Goal: Task Accomplishment & Management: Complete application form

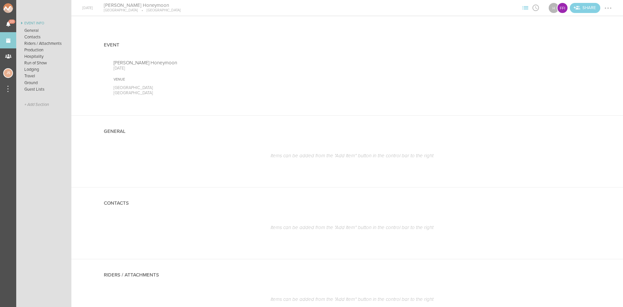
scroll to position [454, 0]
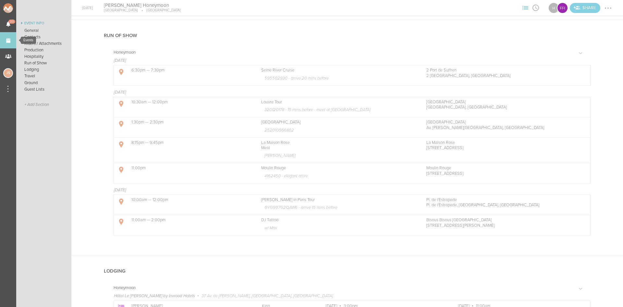
click at [11, 39] on link "Events" at bounding box center [8, 40] width 16 height 16
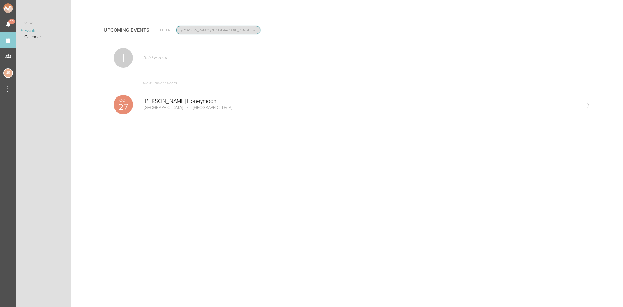
click at [181, 33] on select "All Teams Scorpion Bar FW Jakeshore Breakbomb bsmnt Sonia Z3LLA FWD Flynn's Fir…" at bounding box center [217, 29] width 83 height 7
select select "0"
click at [176, 26] on select "All Teams Scorpion Bar FW Jakeshore Breakbomb bsmnt Sonia Z3LLA FWD Flynn's Fir…" at bounding box center [217, 29] width 83 height 7
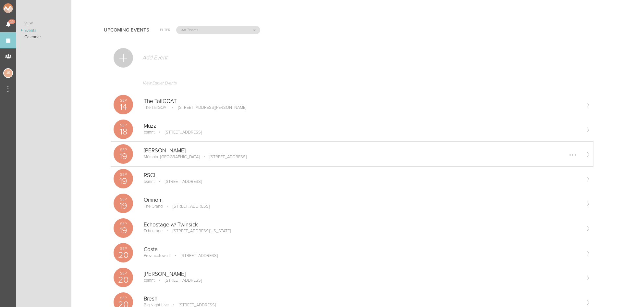
click at [200, 156] on p "1 Broadway, Everett, MA 02149, USA" at bounding box center [223, 156] width 46 height 5
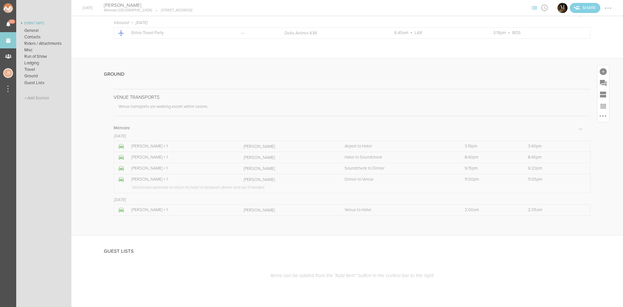
scroll to position [1258, 0]
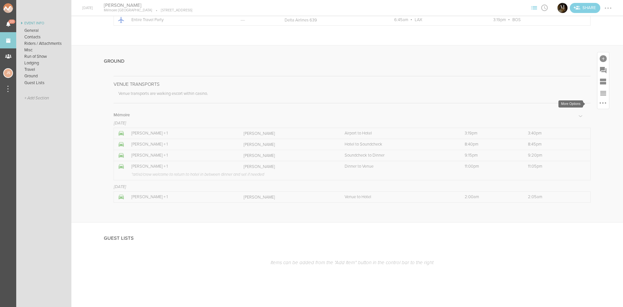
click at [602, 102] on div at bounding box center [603, 104] width 12 height 10
click at [599, 102] on div at bounding box center [603, 103] width 8 height 8
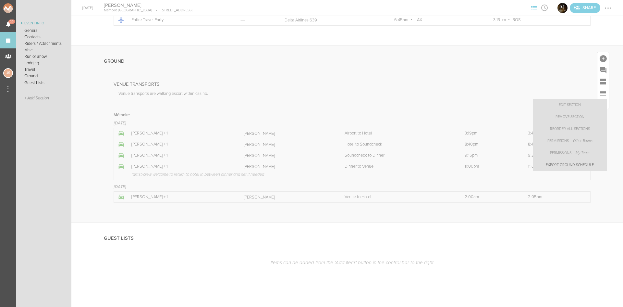
click at [561, 164] on link "Export Ground Schedule" at bounding box center [570, 165] width 74 height 12
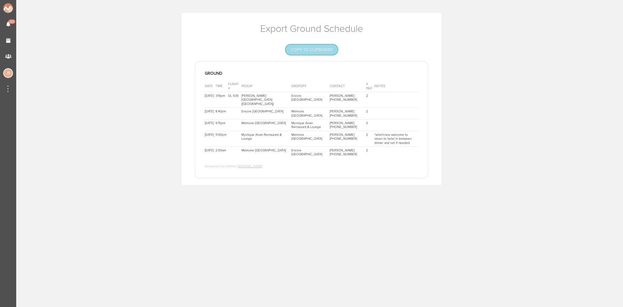
click at [325, 47] on button "Copy to Clipboard" at bounding box center [311, 49] width 52 height 10
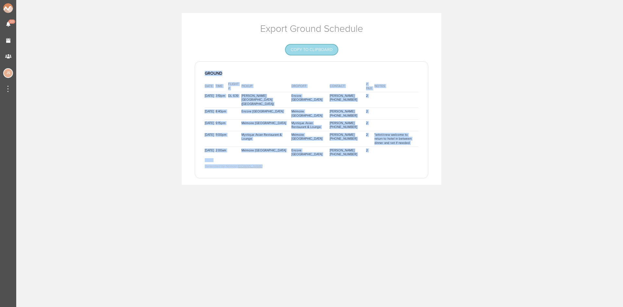
click at [305, 49] on button "Copy to Clipboard" at bounding box center [311, 49] width 52 height 10
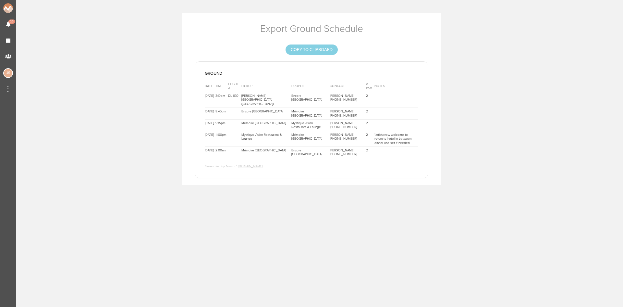
click at [328, 249] on body "Notifications 23 Events My Teams JS Export Ground Schedule Copy to Clipboard Gr…" at bounding box center [311, 153] width 623 height 307
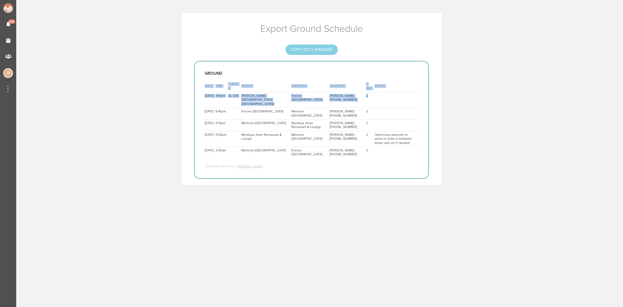
drag, startPoint x: 245, startPoint y: 90, endPoint x: 352, endPoint y: 96, distance: 107.5
click at [352, 96] on div "Ground Date Time Flight # Pickup Dropoff Contact # PAX Notes 9/19/25 3:19pm DL …" at bounding box center [312, 119] width 234 height 117
copy div "Date Time Flight # Pickup Dropoff Contact # PAX Notes 9/19/25 3:19pm DL 639 Log…"
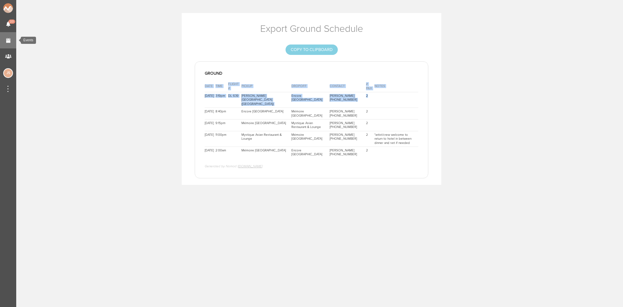
click at [6, 44] on link "Events" at bounding box center [8, 40] width 16 height 16
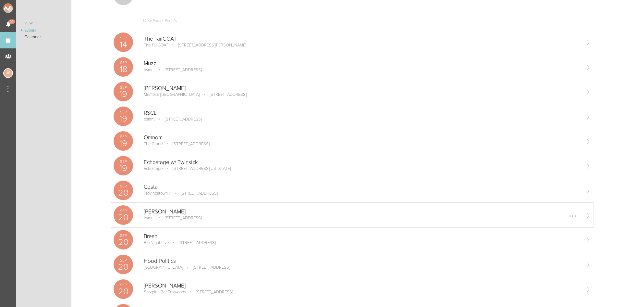
scroll to position [65, 0]
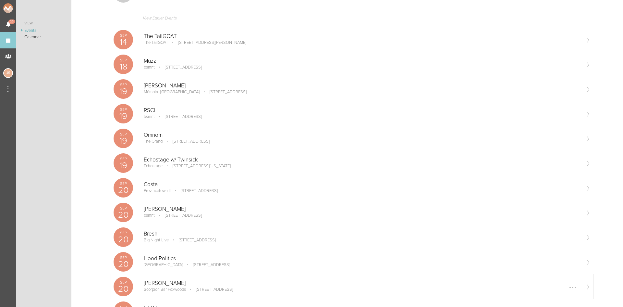
click at [176, 283] on p "[PERSON_NAME]" at bounding box center [362, 283] width 436 height 6
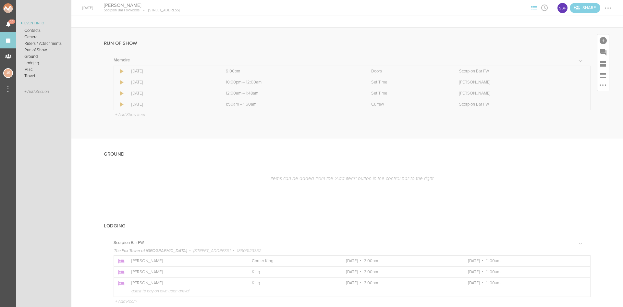
scroll to position [422, 0]
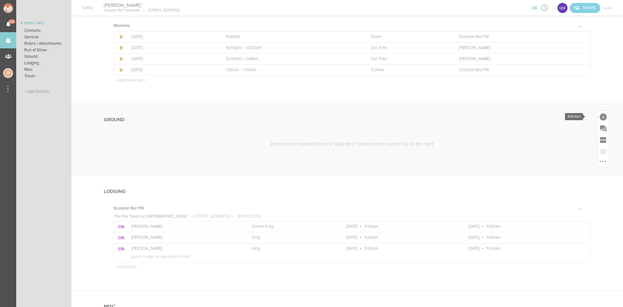
click at [599, 115] on div at bounding box center [602, 116] width 7 height 7
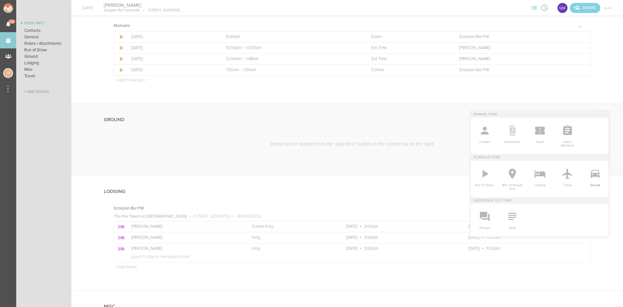
click at [595, 172] on icon at bounding box center [594, 173] width 13 height 13
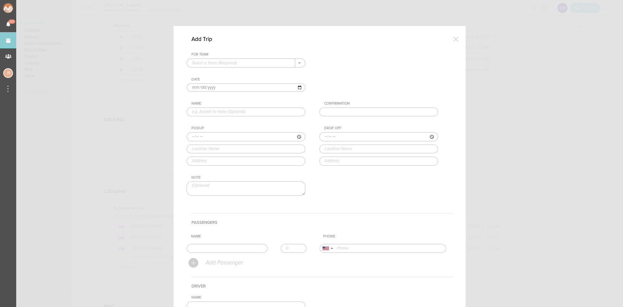
click at [208, 64] on input "text" at bounding box center [241, 63] width 108 height 8
click at [211, 73] on p "Scorpion Bar FW" at bounding box center [246, 73] width 108 height 11
type input "Scorpion Bar FW"
click at [207, 109] on input "text" at bounding box center [246, 111] width 119 height 9
type input "Hotel to Foxwoods"
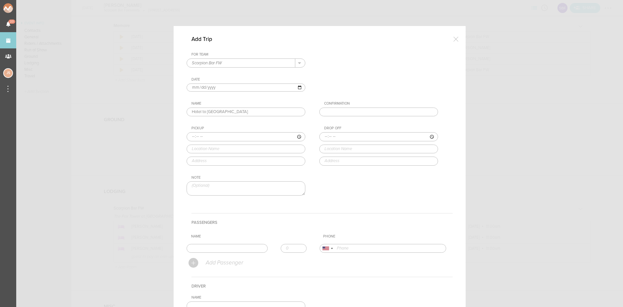
type input "12:00"
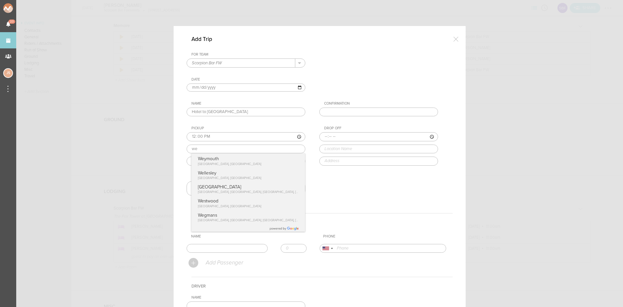
type input "w"
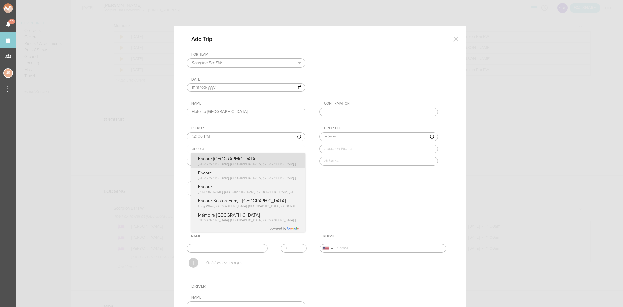
click at [224, 161] on div "Pickup 12:00 encore Encore Boston Harbor Broadway, Everett, MA, USA Encore Broa…" at bounding box center [253, 145] width 132 height 39
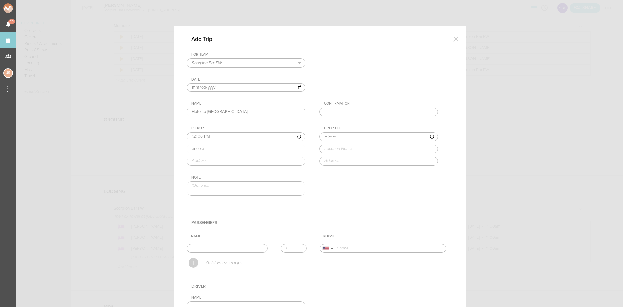
type input "Encore Boston Harbor"
type input "1 Broadway, Everett, MA 02149, USA"
click at [321, 135] on input "time" at bounding box center [378, 136] width 119 height 9
type input "14:00"
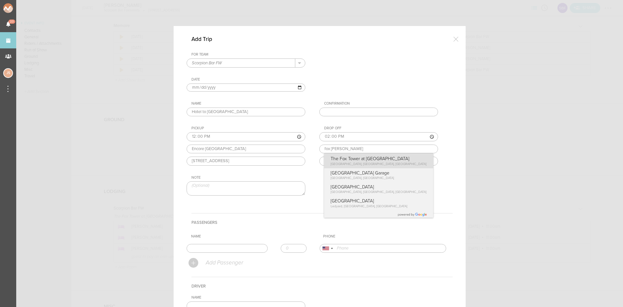
click at [341, 161] on div "Drop Off 14:00 fox towe The Fox Tower at Foxwoods Fox Tower Drive, Mashantucket…" at bounding box center [385, 145] width 132 height 39
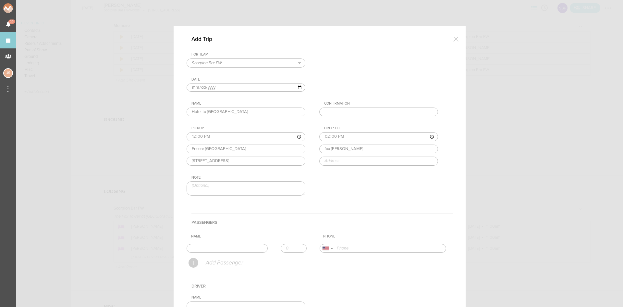
type input "The Fox Tower at Foxwoods"
type input "240 Fox Tower Dr, Mashantucket, CT 06338, USA"
click at [237, 248] on input "text" at bounding box center [227, 248] width 81 height 9
type input "Jordan Waddell"
type input "17034992807"
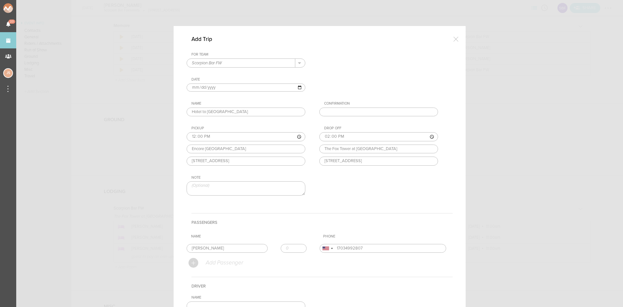
click at [218, 262] on form "For Team Scorpion Bar FW + Add New Team Scorpion Bar FW . Scorpion Bar FW Date …" at bounding box center [320, 217] width 266 height 331
type input "1"
click at [296, 245] on input "1" at bounding box center [294, 248] width 26 height 9
click at [295, 258] on div "Add Passenger" at bounding box center [320, 262] width 264 height 15
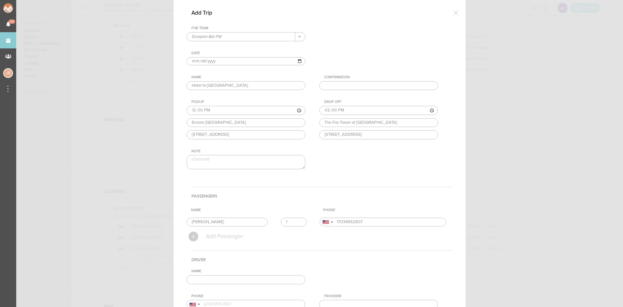
scroll to position [65, 0]
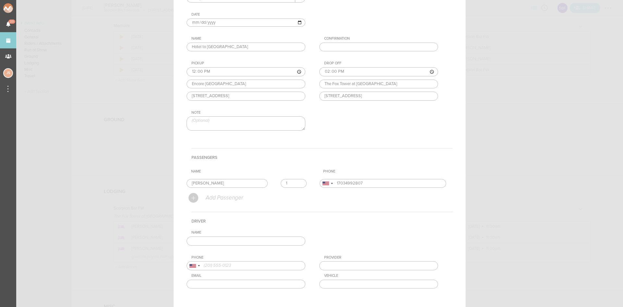
click at [282, 244] on input "text" at bounding box center [246, 240] width 119 height 9
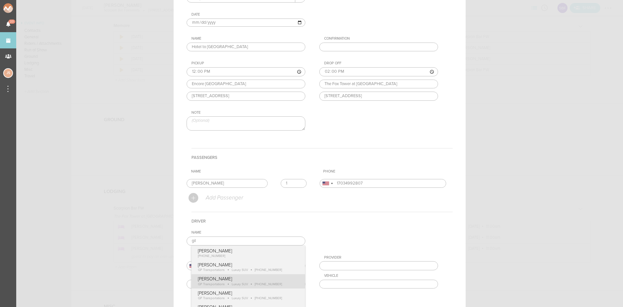
type input "Gilbert Payoute"
type input "18574170489"
type input "GP Transportations"
type input "Luxury SUV"
click at [267, 286] on div "Name Gilbert Payoute Gilbert Payoute +1 (857) 417-0489 Gilbert Payoute GP Trans…" at bounding box center [320, 264] width 266 height 68
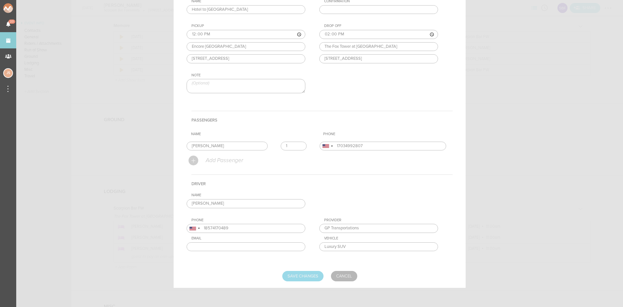
scroll to position [102, 0]
click at [296, 276] on input "Save Changes" at bounding box center [302, 275] width 41 height 10
type input "Saving..."
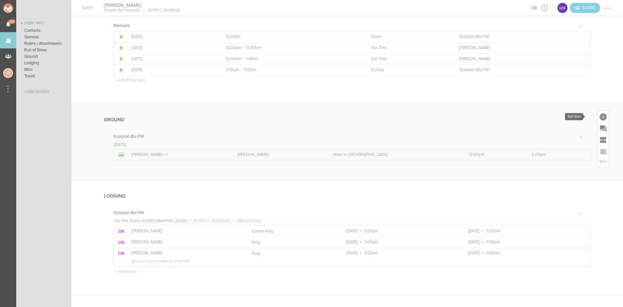
click at [599, 117] on div at bounding box center [602, 116] width 7 height 7
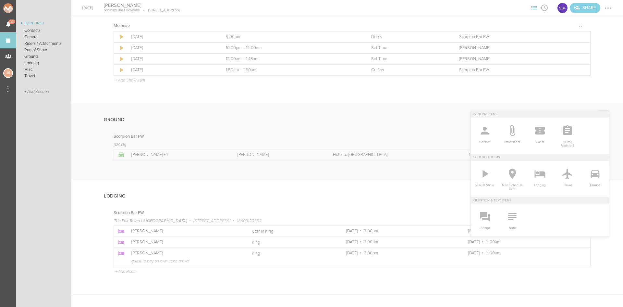
click at [588, 174] on icon at bounding box center [594, 173] width 13 height 13
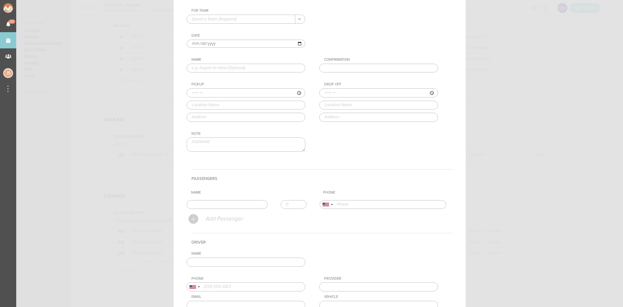
scroll to position [0, 0]
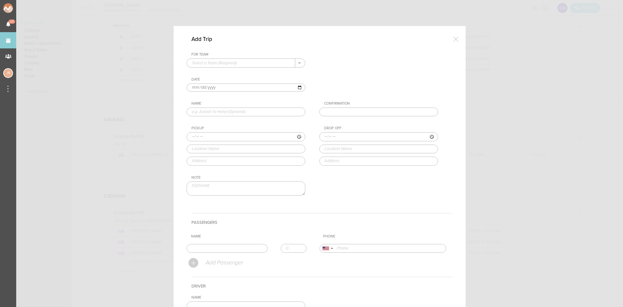
click at [234, 64] on input "text" at bounding box center [241, 63] width 108 height 8
click at [234, 70] on p "Scorpion Bar FW" at bounding box center [246, 73] width 108 height 11
type input "Scorpion Bar FW"
click at [210, 111] on input "text" at bounding box center [246, 111] width 119 height 9
click at [223, 113] on input "text" at bounding box center [246, 111] width 119 height 9
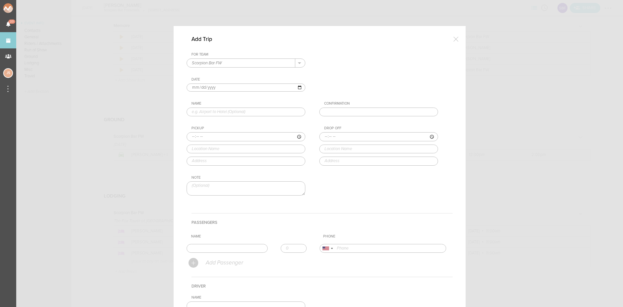
type input "Hotel to Soundcheck"
click at [453, 38] on div at bounding box center [455, 38] width 13 height 13
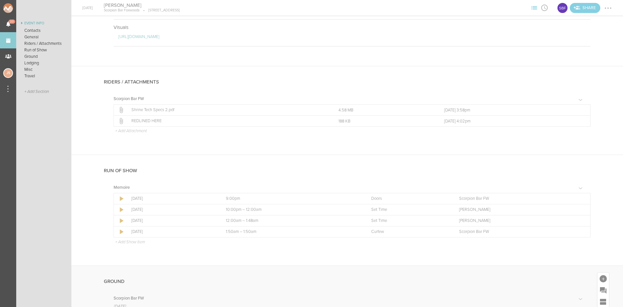
scroll to position [259, 0]
click at [140, 241] on p "+ Add Show Item" at bounding box center [130, 242] width 30 height 5
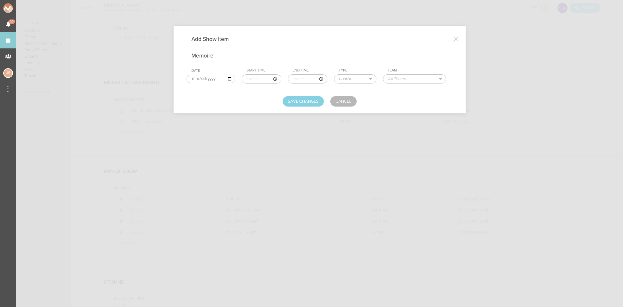
click at [246, 77] on input "time" at bounding box center [262, 78] width 40 height 9
type input "20:45"
type input "21:15"
select select "Soundcheck"
type input "James Kennedy"
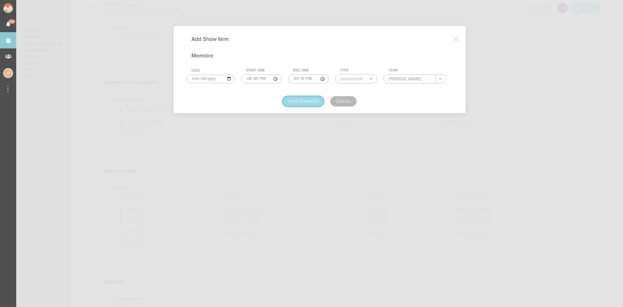
click at [298, 101] on button "Save Changes" at bounding box center [303, 101] width 41 height 10
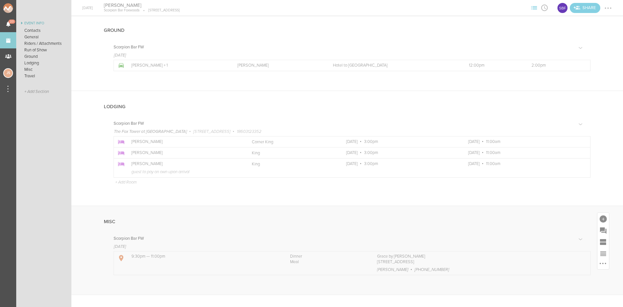
scroll to position [519, 0]
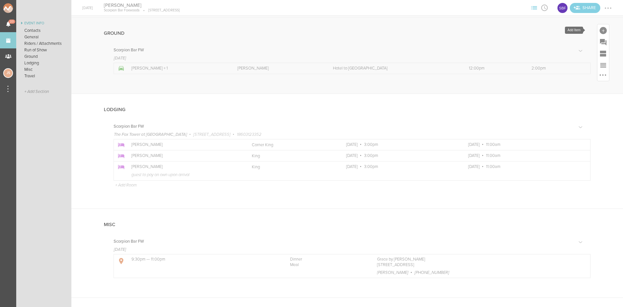
click at [599, 30] on div at bounding box center [602, 30] width 7 height 7
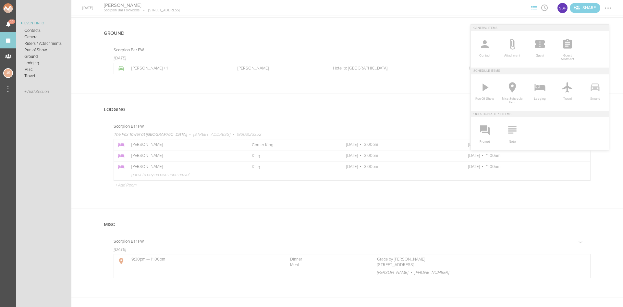
click at [583, 89] on link "Ground" at bounding box center [595, 90] width 28 height 33
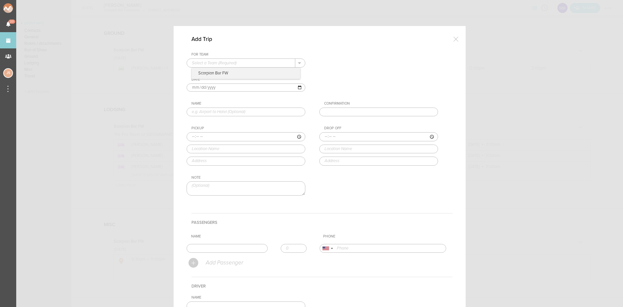
drag, startPoint x: 204, startPoint y: 59, endPoint x: 206, endPoint y: 66, distance: 6.5
click at [204, 61] on input "text" at bounding box center [241, 63] width 108 height 8
click at [208, 73] on p "Scorpion Bar FW" at bounding box center [246, 73] width 108 height 11
type input "Scorpion Bar FW"
click at [203, 111] on input "text" at bounding box center [246, 111] width 119 height 9
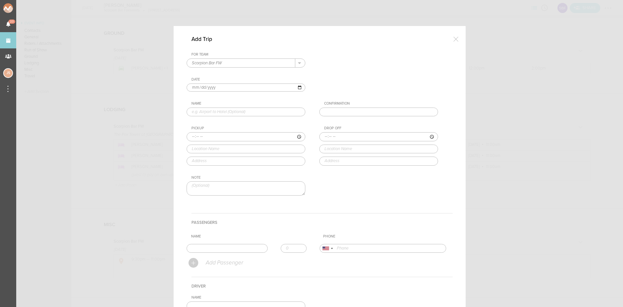
type input "Hotel to Soundcheck"
click at [191, 135] on input "time" at bounding box center [246, 136] width 119 height 9
type input "20:40"
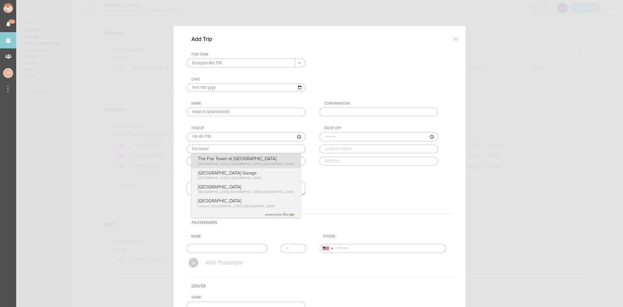
type input "The Fox Tower at Foxwoods"
type input "240 Fox Tower Dr, Mashantucket, CT 06338, USA"
click at [215, 161] on div "Pickup 20:40 The Fox Tower at Foxwoods The Fox Tower at Foxwoods Fox Tower Driv…" at bounding box center [253, 145] width 132 height 39
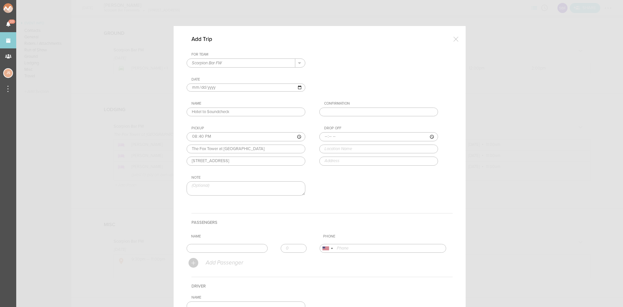
click at [327, 136] on input "time" at bounding box center [378, 136] width 119 height 9
click at [324, 135] on input "time" at bounding box center [378, 136] width 119 height 9
type input "20:45"
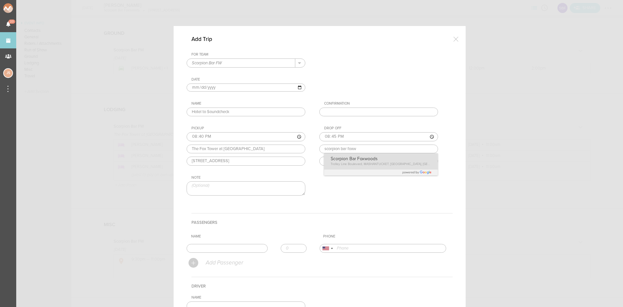
click at [365, 160] on div "Drop Off 20:45 scorpion bar foxw Scorpion Bar Foxwoods Trolley Line Boulevard, …" at bounding box center [385, 145] width 132 height 39
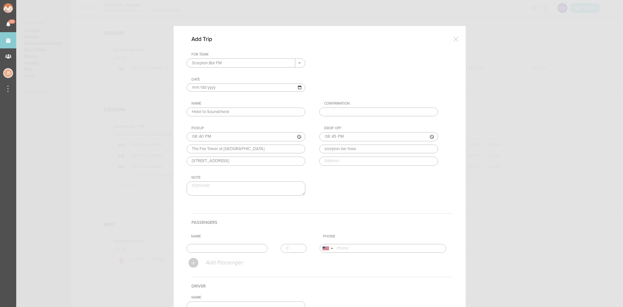
type input "Scorpion Bar Foxwoods"
type input "350 Trolley Line Blvd, MASHANTUCKET, CT 06338, USA"
click at [223, 248] on input "text" at bounding box center [227, 248] width 81 height 9
type input "Jordan Waddell"
type input "17034992807"
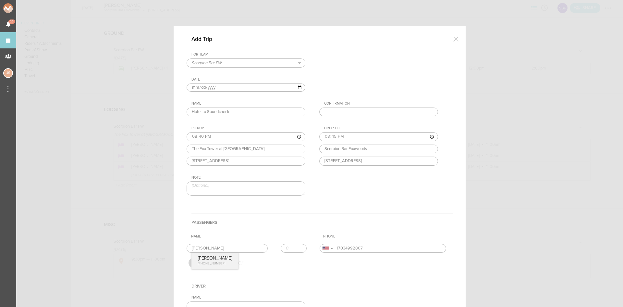
click at [220, 260] on form "For Team Scorpion Bar FW + Add New Team Scorpion Bar FW . Scorpion Bar FW Date …" at bounding box center [320, 217] width 266 height 331
type input "1"
click at [294, 246] on input "1" at bounding box center [294, 248] width 26 height 9
click at [295, 230] on h4 "Passengers" at bounding box center [321, 222] width 261 height 18
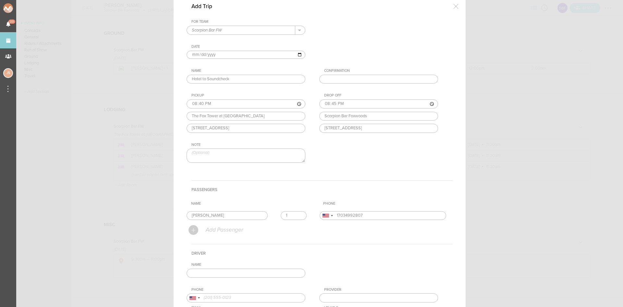
scroll to position [97, 0]
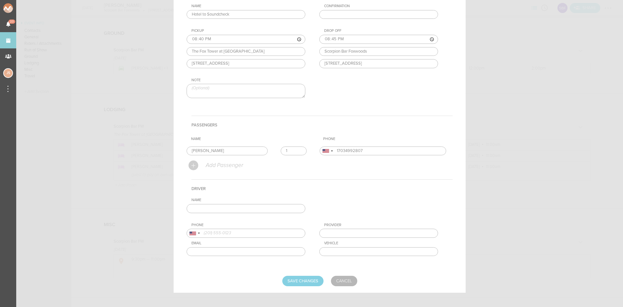
click at [275, 206] on input "text" at bounding box center [246, 208] width 119 height 9
type input "John Morelli"
type input "18606171883"
click at [212, 220] on div "Name John Morelli John Morelli +1 (860) 617-1883 Phone United States +1 United …" at bounding box center [320, 232] width 266 height 68
click at [333, 232] on input "text" at bounding box center [378, 232] width 119 height 9
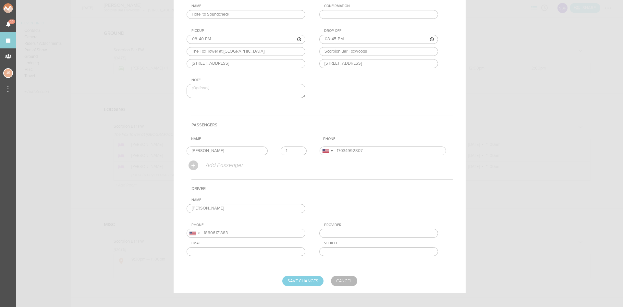
type input "BNEG"
click at [358, 249] on input "text" at bounding box center [378, 251] width 119 height 9
type input "Walking"
click at [305, 283] on input "Save Changes" at bounding box center [302, 280] width 41 height 10
type input "Saving..."
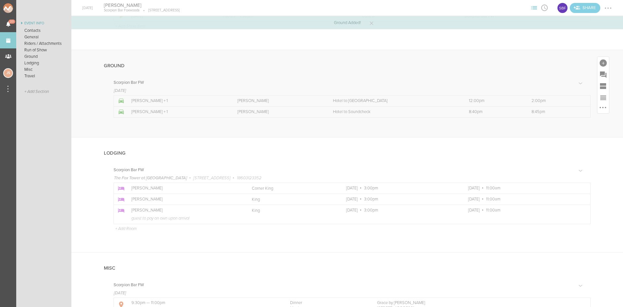
scroll to position [422, 0]
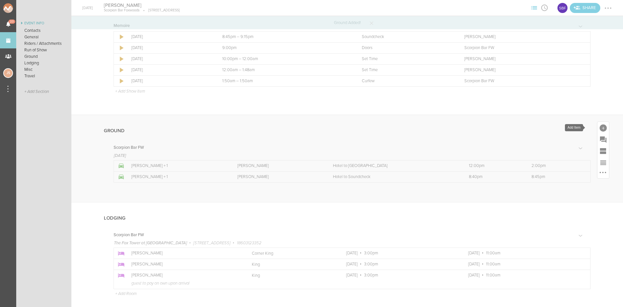
click at [599, 125] on div at bounding box center [602, 127] width 7 height 7
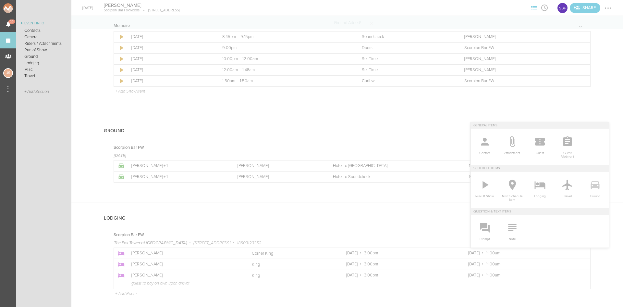
click at [590, 187] on icon at bounding box center [594, 185] width 9 height 8
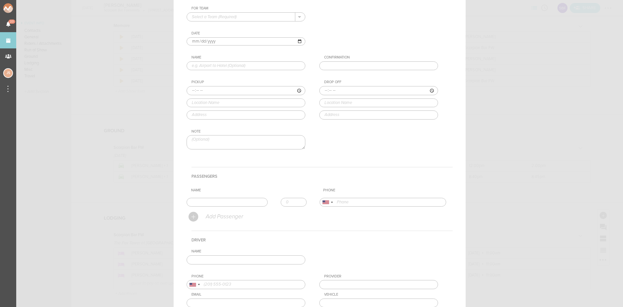
scroll to position [0, 0]
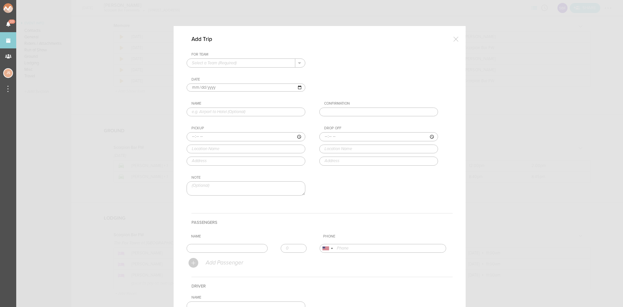
click at [230, 65] on input "text" at bounding box center [241, 63] width 108 height 8
click at [231, 71] on p "Scorpion Bar FW" at bounding box center [246, 73] width 108 height 11
type input "Scorpion Bar FW"
click at [226, 114] on input "text" at bounding box center [246, 111] width 119 height 9
type input "Soundcheck to Dinner"
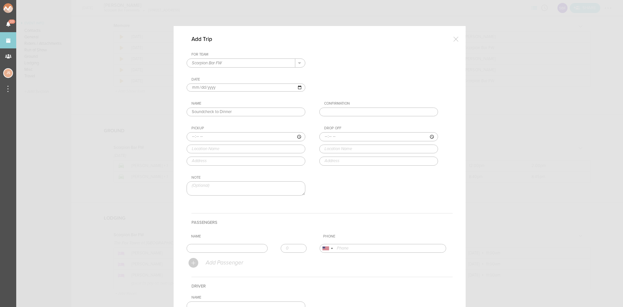
click at [187, 136] on input "time" at bounding box center [246, 136] width 119 height 9
type input "21:15"
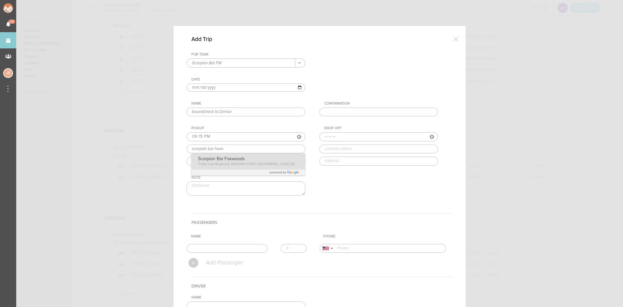
type input "Scorpion Bar Foxwoods"
type input "350 Trolley Line Blvd, MASHANTUCKET, CT 06338, USA"
click at [221, 156] on div "Pickup 21:15 Scorpion Bar Foxwoods Scorpion Bar Foxwoods Trolley Line Boulevard…" at bounding box center [253, 145] width 132 height 39
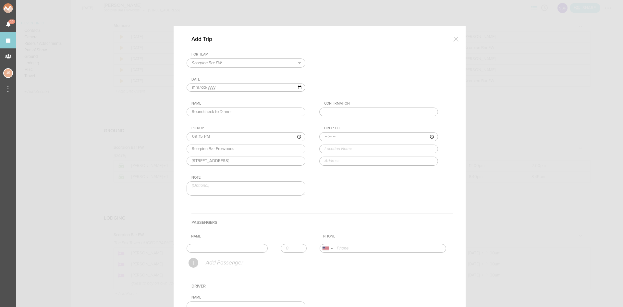
click at [321, 135] on input "time" at bounding box center [378, 136] width 119 height 9
type input "21:25"
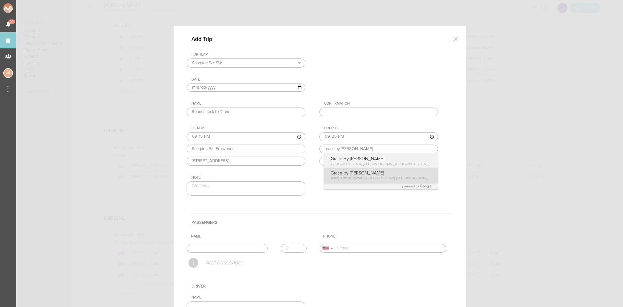
click at [347, 175] on div "For Team Scorpion Bar FW + Add New Team Scorpion Bar FW . Scorpion Bar FW Date …" at bounding box center [320, 129] width 266 height 154
type input "Grace by Nia"
type input "350 Trolley Line Blvd, Mashantucket, CT 06338, USA"
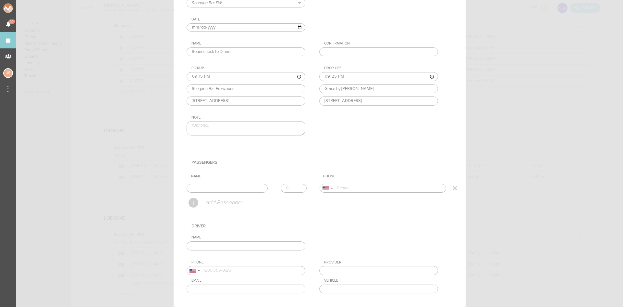
scroll to position [65, 0]
click at [229, 182] on input "text" at bounding box center [227, 183] width 81 height 9
type input "Jordan Waddell"
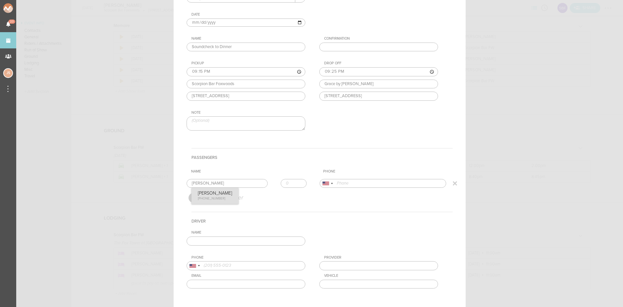
type input "17034992807"
drag, startPoint x: 200, startPoint y: 198, endPoint x: 275, endPoint y: 187, distance: 75.0
click at [200, 198] on form "For Team Scorpion Bar FW + Add New Team Scorpion Bar FW . Scorpion Bar FW Date …" at bounding box center [320, 152] width 266 height 331
type input "1"
click at [296, 181] on input "1" at bounding box center [294, 183] width 26 height 9
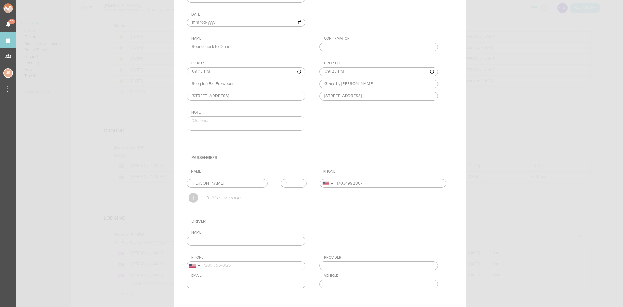
click at [266, 243] on input "text" at bounding box center [246, 240] width 119 height 9
type input "John Morelli"
type input "18606171883"
type input "BNEG"
type input "Walking"
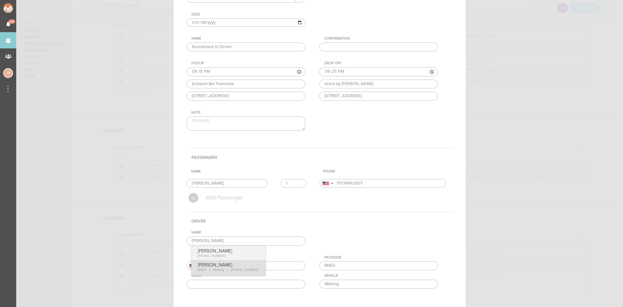
click at [248, 268] on div "Name John Morelli John Morelli +1 (860) 617-1883 John Morelli BNEG Walking +1 (…" at bounding box center [320, 264] width 266 height 68
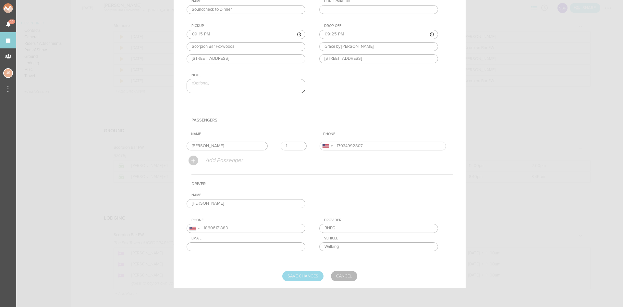
scroll to position [102, 0]
click at [293, 273] on input "Save Changes" at bounding box center [302, 275] width 41 height 10
type input "Saving..."
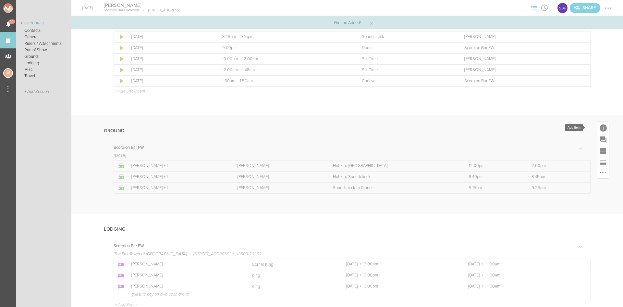
click at [599, 128] on div at bounding box center [602, 127] width 7 height 7
click at [591, 183] on icon at bounding box center [594, 184] width 13 height 13
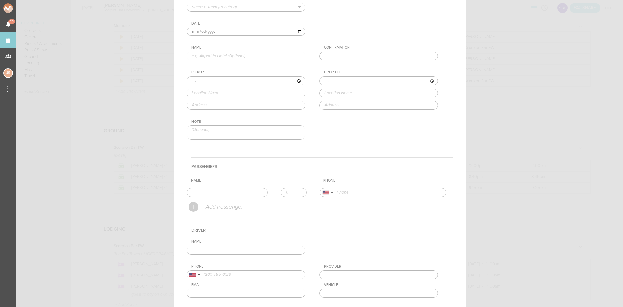
scroll to position [5, 0]
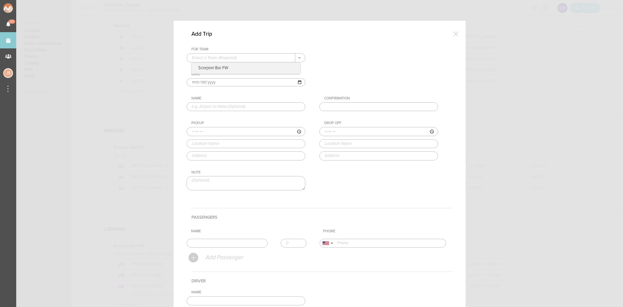
click at [234, 58] on input "text" at bounding box center [241, 58] width 108 height 8
click at [235, 69] on p "Scorpion Bar FW" at bounding box center [246, 68] width 108 height 11
type input "Scorpion Bar FW"
click at [200, 107] on input "text" at bounding box center [246, 106] width 119 height 9
type input "s"
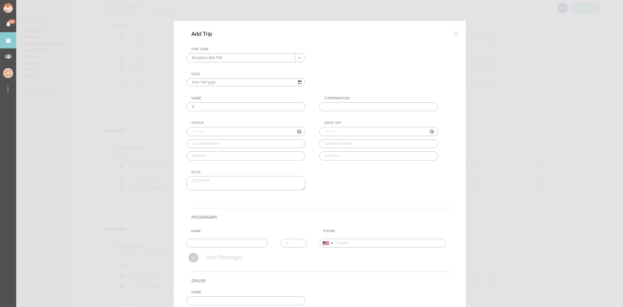
type input "Dinner to Venue"
click at [189, 132] on input "time" at bounding box center [246, 131] width 119 height 9
click at [189, 130] on input "time" at bounding box center [246, 131] width 119 height 9
type input "23:00"
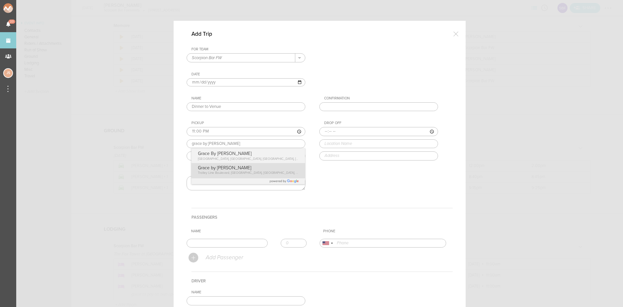
type input "Grace by Nia"
type input "350 Trolley Line Blvd, Mashantucket, CT 06338, USA"
drag, startPoint x: 240, startPoint y: 169, endPoint x: 244, endPoint y: 164, distance: 6.2
click at [240, 169] on div "For Team Scorpion Bar FW + Add New Team Scorpion Bar FW . Scorpion Bar FW Date …" at bounding box center [320, 124] width 266 height 154
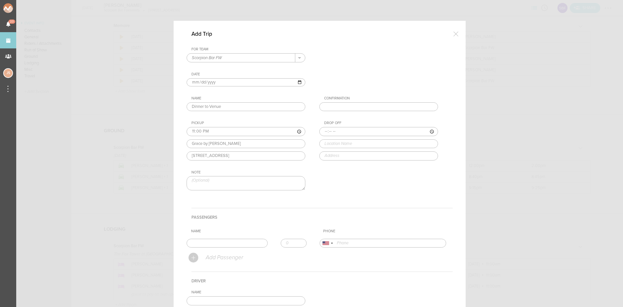
click at [324, 128] on input "time" at bounding box center [378, 131] width 119 height 9
type input "23:10"
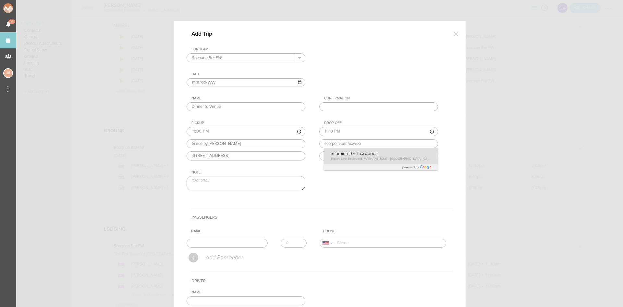
type input "Scorpion Bar Foxwoods"
type input "350 Trolley Line Blvd, MASHANTUCKET, CT 06338, USA"
click at [362, 160] on div "Drop Off 23:10 Scorpion Bar Foxwoods Scorpion Bar Foxwoods Trolley Line Bouleva…" at bounding box center [385, 140] width 132 height 39
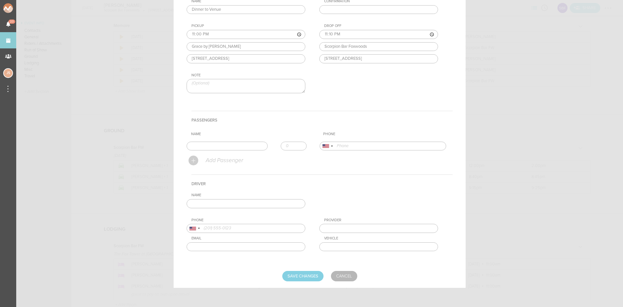
scroll to position [102, 0]
click at [248, 145] on input "text" at bounding box center [227, 145] width 81 height 9
type input "Jordan Waddell"
type input "17034992807"
click at [225, 154] on form "For Team Scorpion Bar FW + Add New Team Scorpion Bar FW . Scorpion Bar FW Date …" at bounding box center [320, 115] width 266 height 331
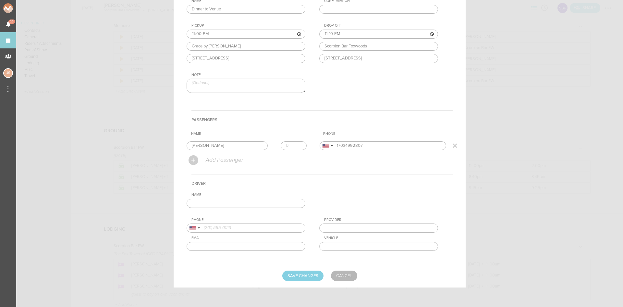
click at [299, 144] on input "number" at bounding box center [294, 145] width 26 height 9
type input "1"
click at [297, 144] on input "1" at bounding box center [294, 145] width 26 height 9
click at [283, 205] on input "text" at bounding box center [246, 203] width 119 height 9
type input "John Morelli"
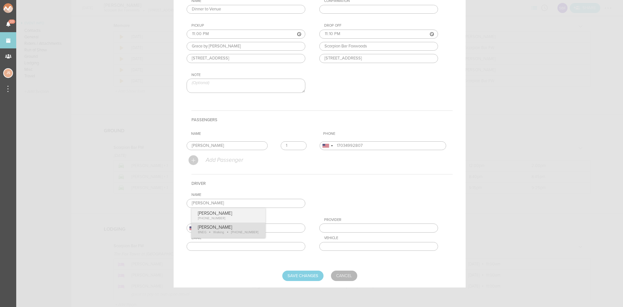
type input "18606171883"
type input "BNEG"
type input "Walking"
click at [227, 232] on div "Name John Morelli John Morelli +1 (860) 617-1883 John Morelli BNEG Walking +1 (…" at bounding box center [320, 226] width 266 height 68
click at [229, 231] on div "Name John Morelli John Morelli +1 (860) 617-1883 John Morelli BNEG Walking +1 (…" at bounding box center [320, 226] width 266 height 68
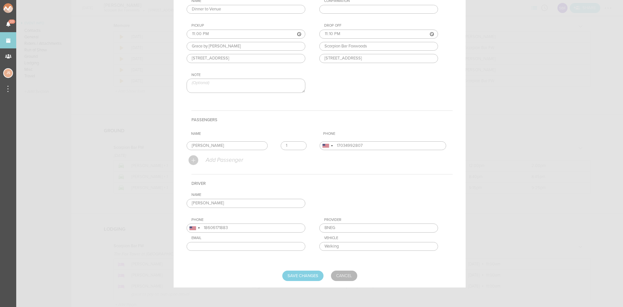
click at [239, 78] on div "Note" at bounding box center [253, 83] width 132 height 21
click at [240, 82] on textarea at bounding box center [246, 85] width 119 height 14
type textarea "*artist/team welcome to go back to hotel between dinner and set if needed"
click at [290, 268] on form "For Team Scorpion Bar FW + Add New Team Scorpion Bar FW . Scorpion Bar FW Date …" at bounding box center [320, 115] width 266 height 331
click at [295, 274] on input "Save Changes" at bounding box center [302, 275] width 41 height 10
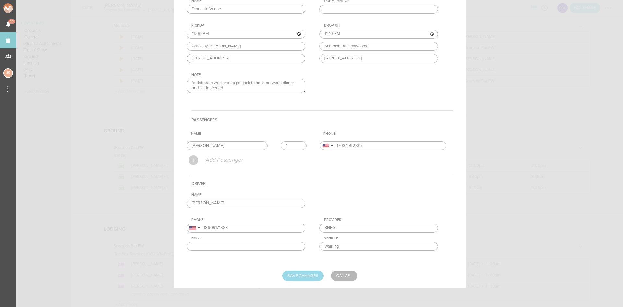
type input "Saving..."
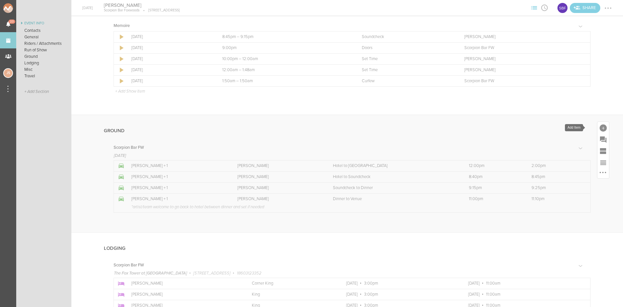
click at [599, 125] on div at bounding box center [602, 127] width 7 height 7
click at [590, 186] on icon at bounding box center [594, 185] width 9 height 8
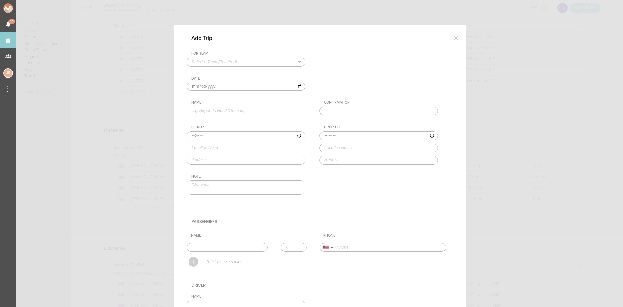
scroll to position [0, 0]
click at [234, 63] on input "text" at bounding box center [241, 63] width 108 height 8
click at [236, 71] on p "Scorpion Bar FW" at bounding box center [246, 73] width 108 height 11
type input "Scorpion Bar FW"
click at [200, 86] on input "2025-09-20" at bounding box center [246, 87] width 119 height 8
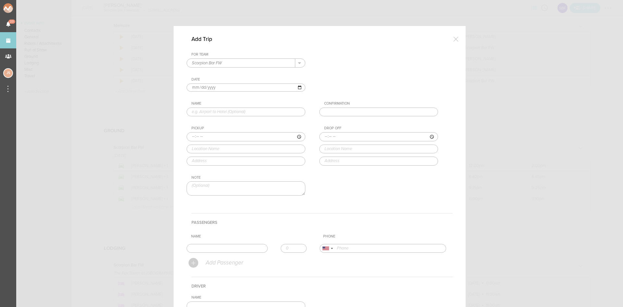
type input "2025-09-21"
click at [213, 110] on input "text" at bounding box center [246, 111] width 119 height 9
type input "Venue to Hotel"
click at [189, 136] on input "time" at bounding box center [246, 136] width 119 height 9
type input "01:50"
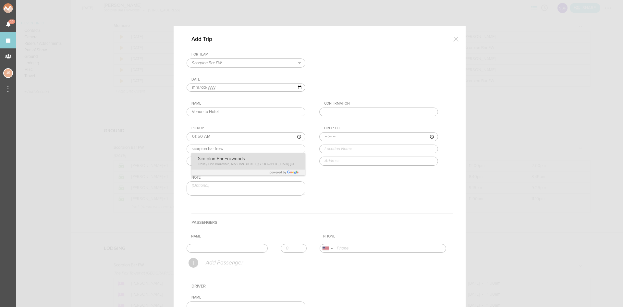
type input "Scorpion Bar Foxwoods"
type input "350 Trolley Line Blvd, MASHANTUCKET, CT 06338, USA"
click at [203, 162] on div "Pickup 01:50 Scorpion Bar Foxwoods Scorpion Bar Foxwoods Trolley Line Boulevard…" at bounding box center [253, 145] width 132 height 39
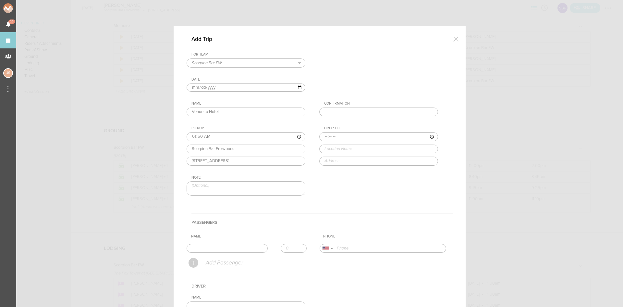
click at [324, 135] on input "time" at bounding box center [378, 136] width 119 height 9
type input "01:55"
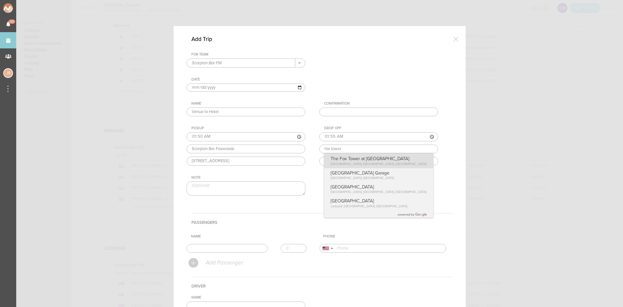
click at [342, 161] on div "Drop Off 01:55 fox tower The Fox Tower at Foxwoods Fox Tower Drive, Mashantucke…" at bounding box center [385, 145] width 132 height 39
type input "The Fox Tower at Foxwoods"
type input "240 Fox Tower Dr, Mashantucket, CT 06338, USA"
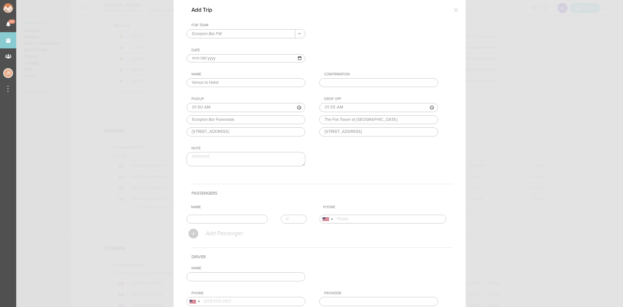
scroll to position [65, 0]
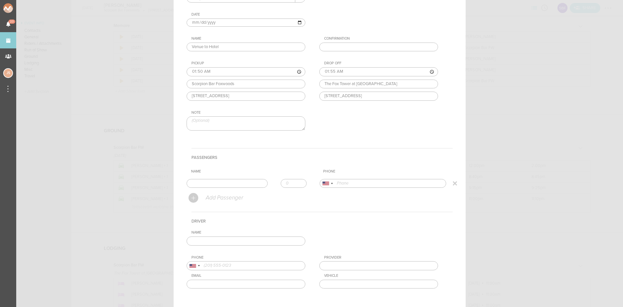
click at [235, 179] on input "text" at bounding box center [227, 183] width 81 height 9
type input "Jordan Waddell"
type input "17034992807"
drag, startPoint x: 224, startPoint y: 196, endPoint x: 231, endPoint y: 191, distance: 7.9
click at [224, 196] on form "For Team Scorpion Bar FW + Add New Team Scorpion Bar FW . Scorpion Bar FW Date …" at bounding box center [320, 152] width 266 height 331
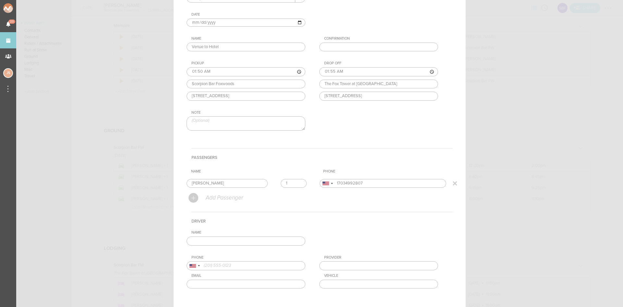
type input "1"
click at [295, 181] on input "1" at bounding box center [294, 183] width 26 height 9
click at [279, 243] on input "text" at bounding box center [246, 240] width 119 height 9
type input "John Morelli"
type input "18606171883"
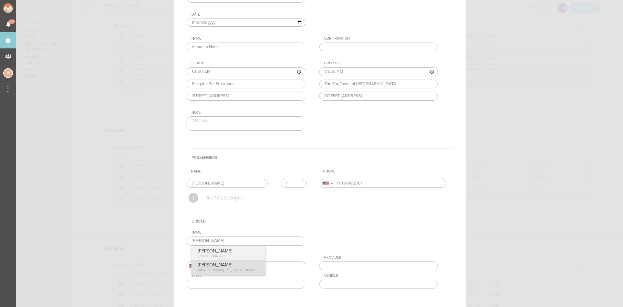
type input "BNEG"
type input "Walking"
click at [240, 271] on div "Name John Morelli John Morelli +1 (860) 617-1883 John Morelli BNEG Walking +1 (…" at bounding box center [320, 264] width 266 height 68
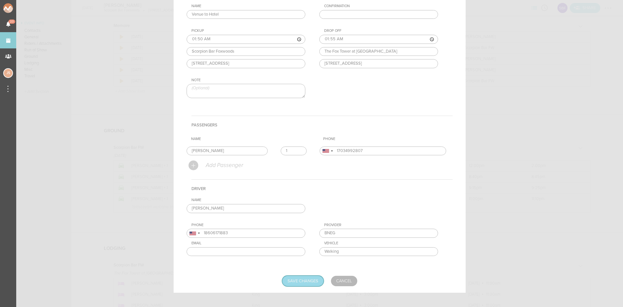
click at [304, 281] on input "Save Changes" at bounding box center [302, 280] width 41 height 10
type input "Saving..."
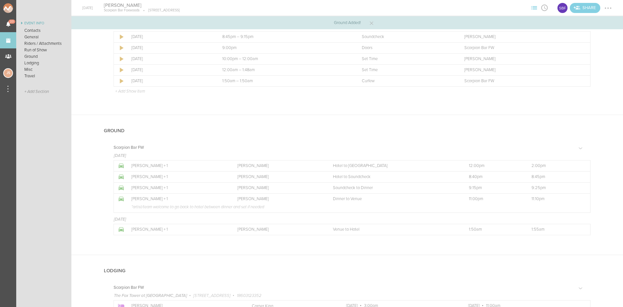
click at [604, 9] on div at bounding box center [608, 8] width 10 height 10
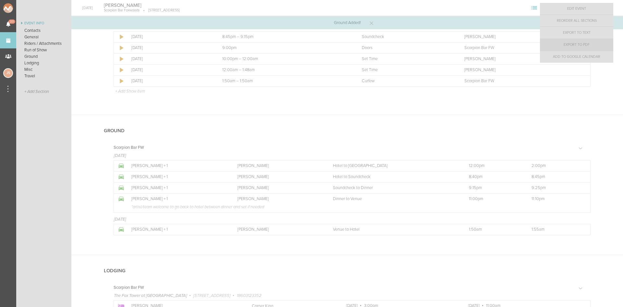
click at [596, 42] on link "Export to PDF" at bounding box center [576, 45] width 73 height 12
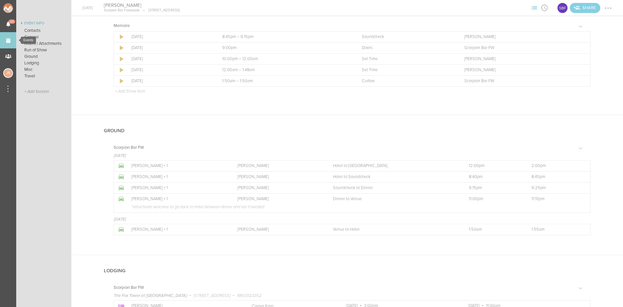
click at [7, 39] on link "Events" at bounding box center [8, 40] width 16 height 16
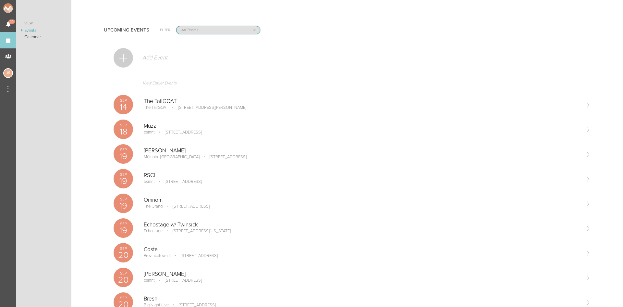
click at [212, 28] on select "All Teams Scorpion Bar FW Jakeshore Breakbomb bsmnt [PERSON_NAME] Z3LLA FWD [PE…" at bounding box center [217, 29] width 83 height 7
select select "1924"
click at [176, 26] on select "All Teams Scorpion Bar FW Jakeshore Breakbomb bsmnt Sonia Z3LLA FWD Flynn's Fir…" at bounding box center [217, 29] width 83 height 7
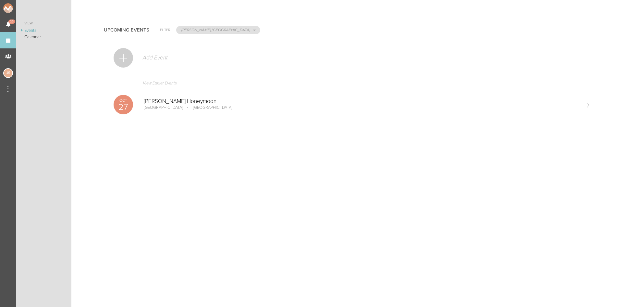
click at [195, 101] on p "[PERSON_NAME] Honeymoon" at bounding box center [362, 101] width 436 height 6
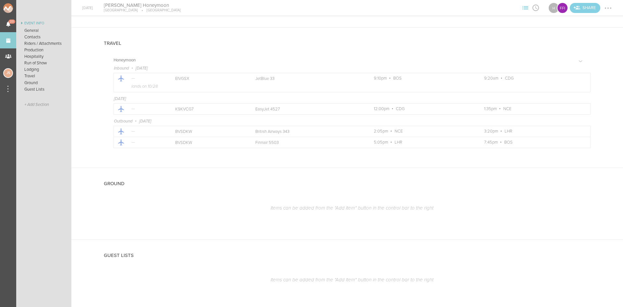
scroll to position [814, 0]
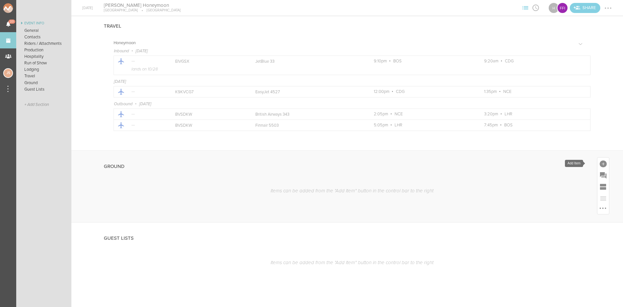
click at [599, 165] on div at bounding box center [602, 163] width 7 height 7
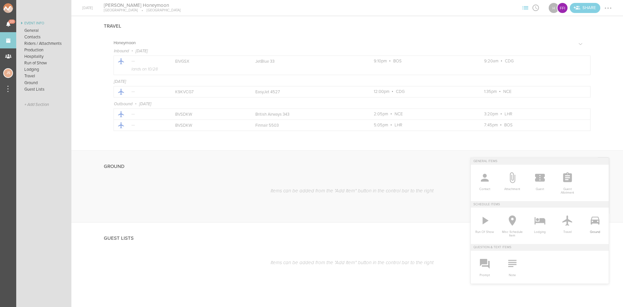
drag, startPoint x: 589, startPoint y: 220, endPoint x: 537, endPoint y: 185, distance: 62.6
click at [590, 220] on icon at bounding box center [594, 220] width 9 height 8
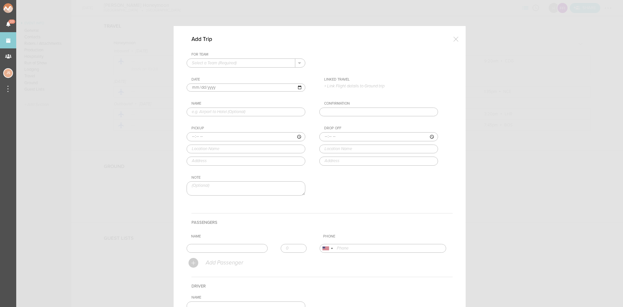
click at [249, 63] on input "text" at bounding box center [241, 63] width 108 height 8
click at [234, 82] on p "Honeymoon" at bounding box center [246, 82] width 108 height 10
type input "Honeymoon"
click at [195, 87] on input "2025-10-27" at bounding box center [246, 87] width 119 height 8
type input "2025-10-28"
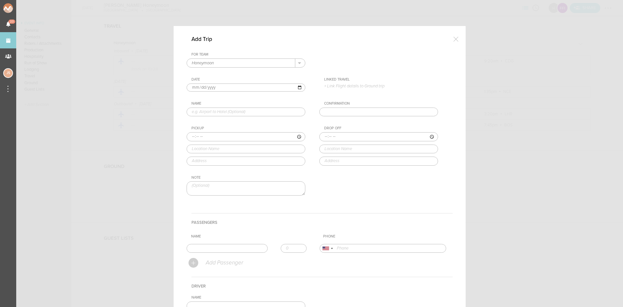
click at [373, 87] on p "+ Link Flight details to Ground trip" at bounding box center [381, 85] width 114 height 5
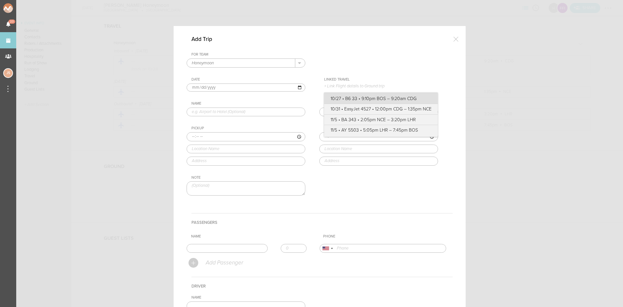
click at [396, 97] on label "10/27 • B6 33 • 9:10pm BOS – 9:20am CDG" at bounding box center [381, 98] width 101 height 6
click at [0, 0] on input "10/27 • B6 33 • 9:10pm BOS – 9:20am CDG" at bounding box center [0, 0] width 0 height 0
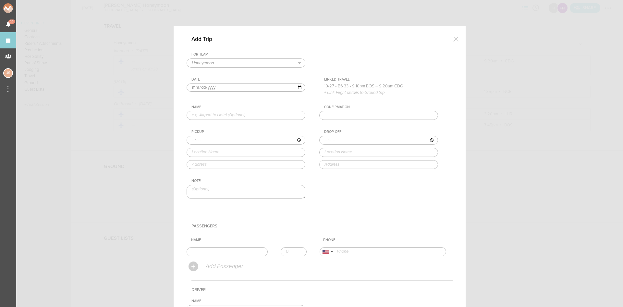
click at [250, 116] on input "text" at bounding box center [246, 115] width 119 height 9
type input "Airport to Hotel"
click at [189, 138] on input "time" at bounding box center [246, 140] width 119 height 9
type input "09:20"
click at [247, 192] on div "For Team Honeymoon + Add New Team Flynn's Fire Island Honeymoon . Flynn's Fire …" at bounding box center [320, 131] width 266 height 158
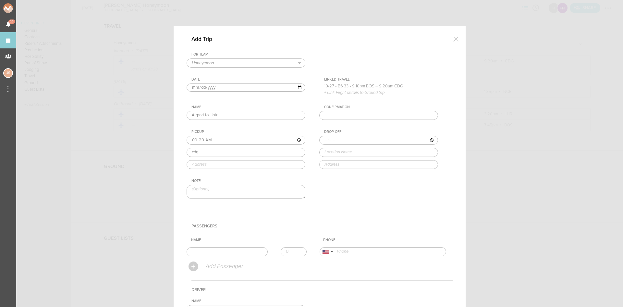
type input "Paris Charles de Gaulle Airport (CDG)"
type input "95700 Roissy-en-France, France"
click at [321, 139] on input "time" at bounding box center [378, 140] width 119 height 9
type input "10:10"
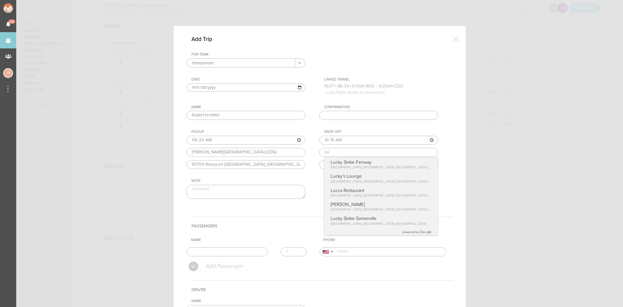
type input "Lu"
click at [452, 40] on div at bounding box center [455, 38] width 13 height 13
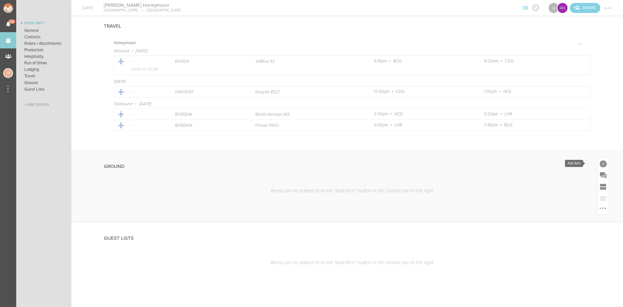
click at [600, 163] on div at bounding box center [602, 163] width 7 height 7
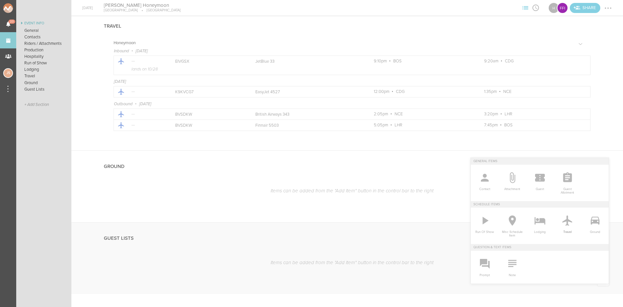
click at [566, 225] on icon at bounding box center [567, 220] width 13 height 13
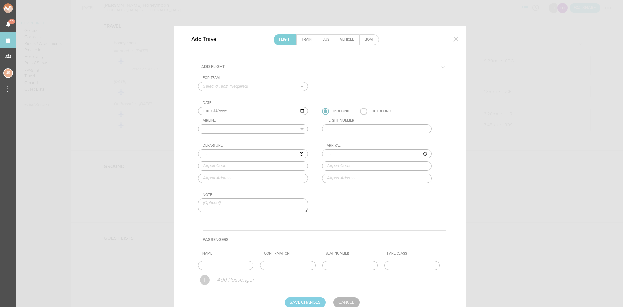
click at [305, 38] on link "Train" at bounding box center [306, 40] width 20 height 10
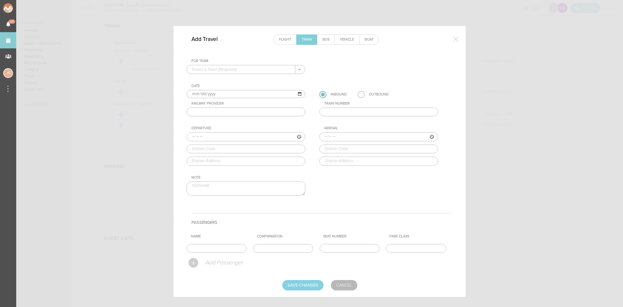
click at [217, 69] on input "text" at bounding box center [241, 69] width 108 height 8
click at [221, 90] on p "Honeymoon" at bounding box center [246, 88] width 108 height 10
type input "Honeymoon"
click at [199, 93] on input "2025-10-27" at bounding box center [246, 94] width 119 height 8
type input "2025-10-28"
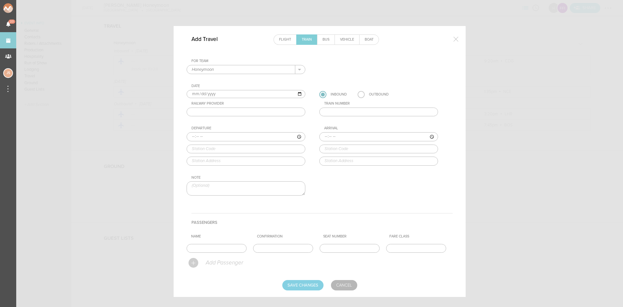
click at [210, 114] on input "text" at bounding box center [246, 111] width 119 height 9
click at [224, 113] on input "text" at bounding box center [246, 111] width 119 height 9
type input "EMUE19 Aeroport"
click at [187, 135] on input "time" at bounding box center [246, 136] width 119 height 9
type input "09:20"
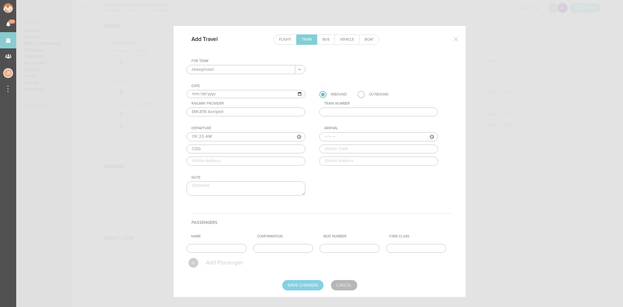
type input "CDG"
click at [208, 161] on input "text" at bounding box center [246, 160] width 119 height 9
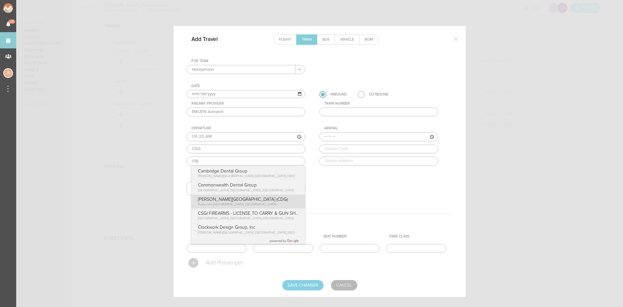
type input "95700 Roissy-en-France, France"
click at [226, 196] on div "For Team Honeymoon + Add New Team Flynn's Fire Island Honeymoon . Flynn's Fire …" at bounding box center [320, 133] width 266 height 148
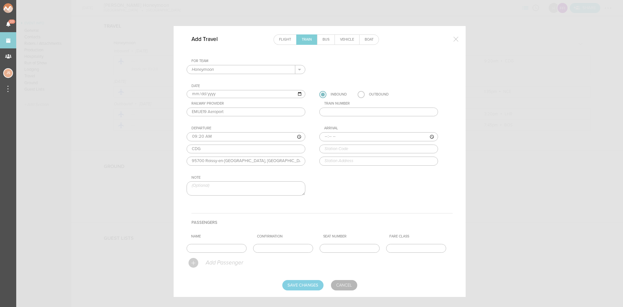
click at [323, 135] on input "time" at bounding box center [378, 136] width 119 height 9
click at [322, 135] on input "time" at bounding box center [378, 136] width 119 height 9
type input "10:00"
type input "Luxembourg"
click at [351, 218] on form "For Team Honeymoon + Add New Team Flynn's Fire Island Honeymoon . Flynn's Fire …" at bounding box center [320, 174] width 266 height 231
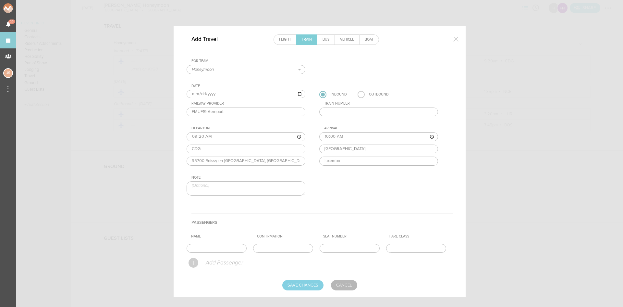
type input "Luxembourg, Paris, France"
click at [304, 285] on input "Save Changes" at bounding box center [302, 285] width 41 height 10
type input "Saving..."
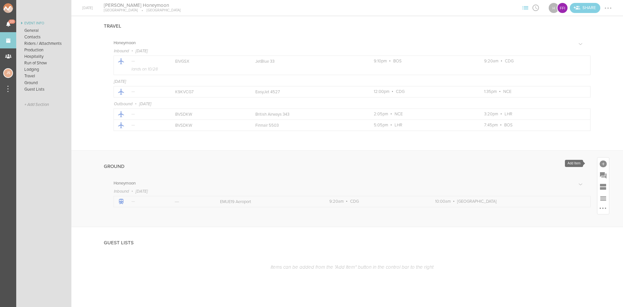
click at [599, 160] on div at bounding box center [603, 163] width 12 height 12
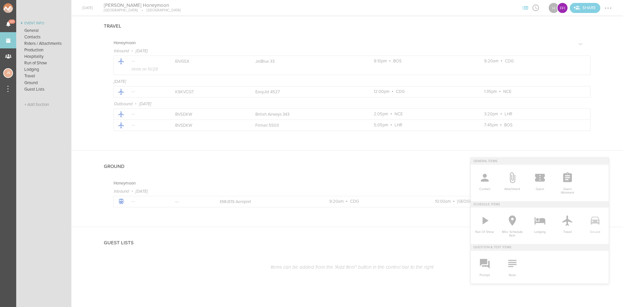
click at [594, 220] on icon at bounding box center [594, 220] width 9 height 8
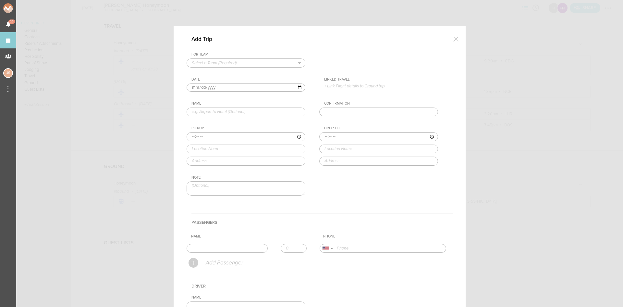
click at [211, 64] on input "text" at bounding box center [241, 63] width 108 height 8
click at [214, 83] on p "Honeymoon" at bounding box center [246, 82] width 108 height 10
type input "Honeymoon"
click at [199, 86] on input "2025-10-27" at bounding box center [246, 87] width 119 height 8
type input "2025-10-28"
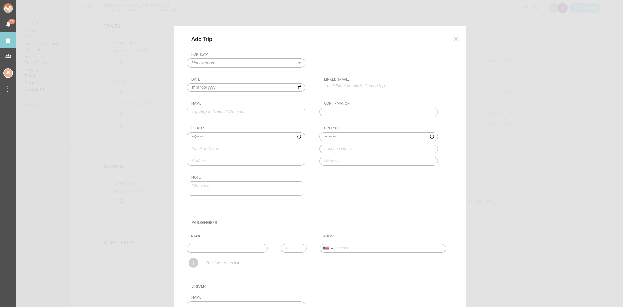
click at [209, 112] on input "text" at bounding box center [246, 111] width 119 height 9
type input "Train to Hotel"
click at [187, 135] on input "time" at bounding box center [246, 136] width 119 height 9
type input "10:00"
type input "l"
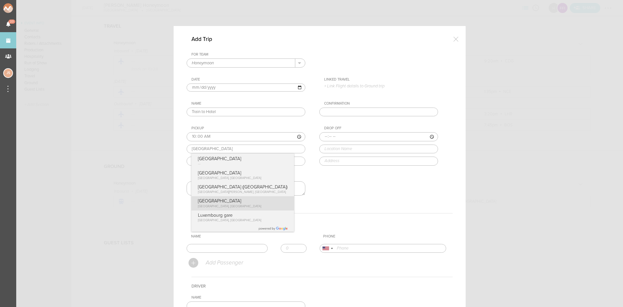
type input "Luxembourg"
type input "Luxembourg, Paris, France"
click at [228, 205] on div "For Team Honeymoon + Add New Team Flynn's Fire Island Honeymoon . Flynn's Fire …" at bounding box center [320, 129] width 266 height 154
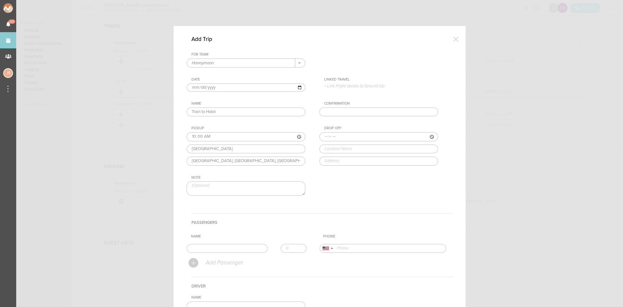
click at [324, 134] on input "time" at bounding box center [378, 136] width 119 height 9
type input "10:15"
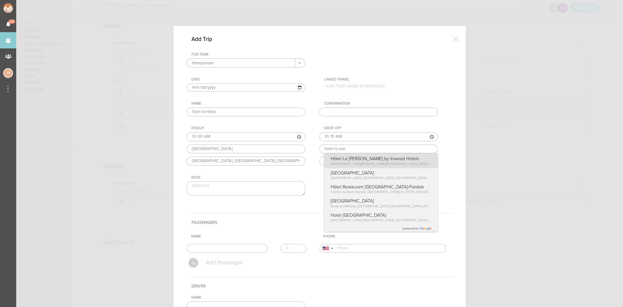
click at [358, 158] on div "Drop Off 10:15 hotel le wal Hôtel Le Walt by Inwood Hotels Avenue de la Motte-P…" at bounding box center [385, 145] width 132 height 39
type input "Hôtel Le Walt by Inwood Hotels"
type input "37 Av. de la Motte-Picquet, 75007 Paris, France"
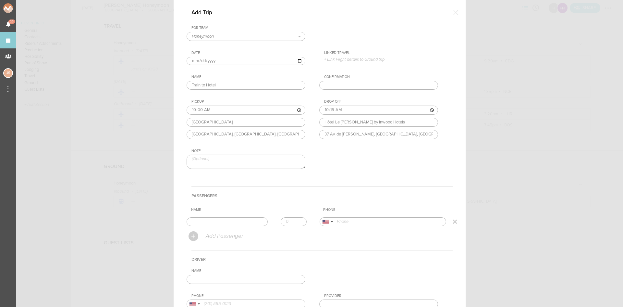
scroll to position [65, 0]
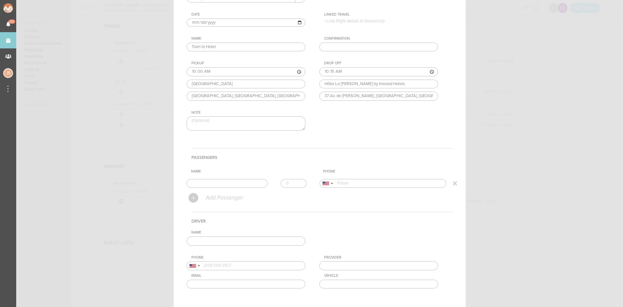
click at [220, 184] on input "text" at bounding box center [227, 183] width 81 height 9
click at [230, 238] on input "text" at bounding box center [246, 240] width 119 height 9
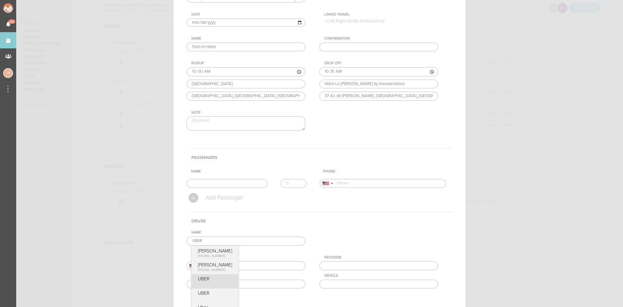
type input "UBER"
click at [219, 279] on div "Name UBER Hubert +48 796 622 037 Max Huberman +1 (646) 483-5238 UBER UBER Uber …" at bounding box center [320, 264] width 266 height 68
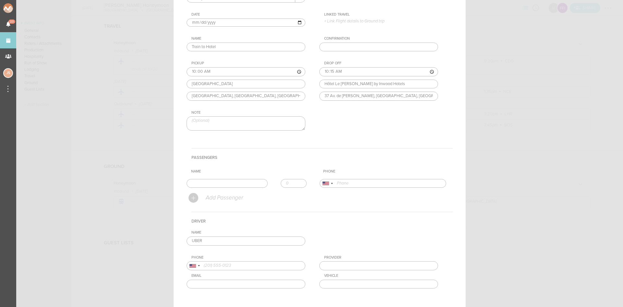
scroll to position [97, 0]
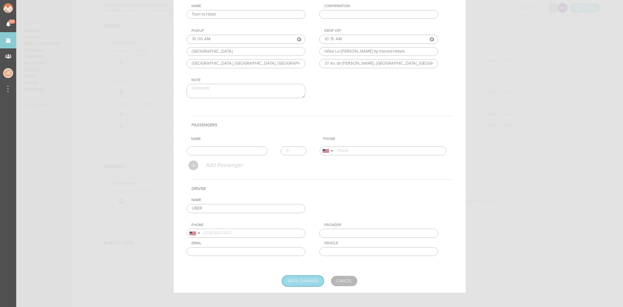
click at [302, 279] on input "Save Changes" at bounding box center [302, 280] width 41 height 10
type input "Saving..."
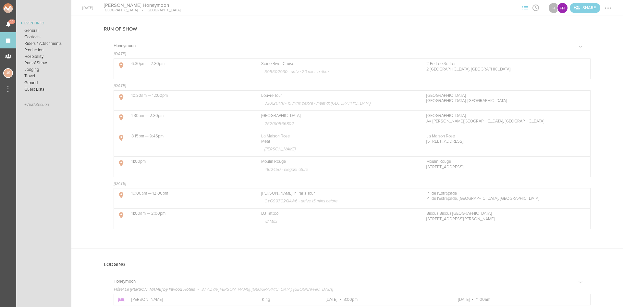
scroll to position [425, 0]
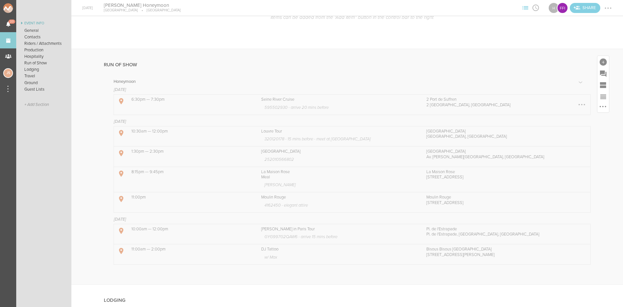
click at [576, 104] on div at bounding box center [581, 104] width 10 height 10
click at [553, 104] on link "Edit Item" at bounding box center [562, 105] width 50 height 12
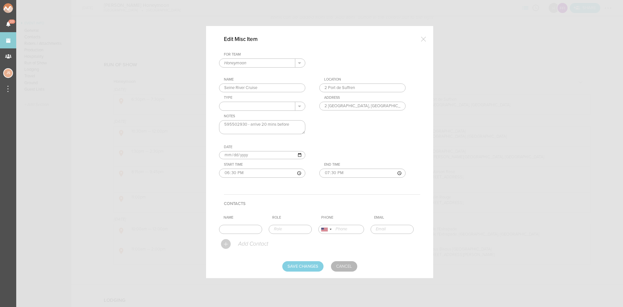
scroll to position [0, 0]
click at [292, 124] on textarea "595502930 - arrive 20 mins before" at bounding box center [262, 127] width 86 height 14
type textarea "595502930 - arrive 20 mins before *20 mins from hotel"
click at [318, 265] on input "Save Changes" at bounding box center [302, 266] width 41 height 10
type input "Saving..."
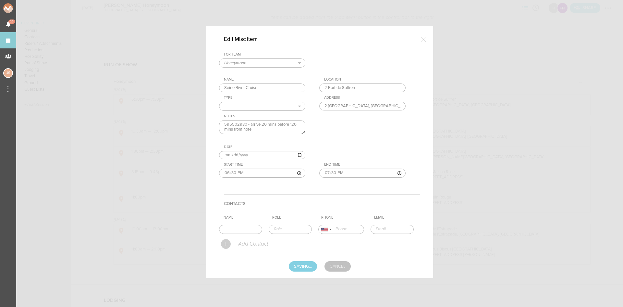
click at [341, 266] on link "Cancel" at bounding box center [337, 266] width 26 height 10
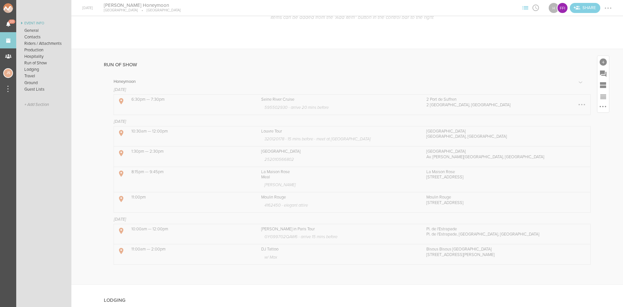
click at [577, 103] on div at bounding box center [581, 104] width 10 height 10
click at [568, 105] on link "Edit Item" at bounding box center [562, 105] width 50 height 12
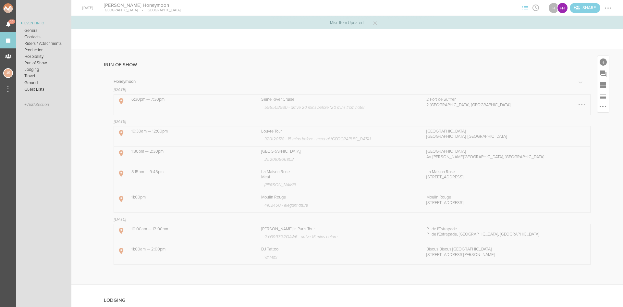
click at [576, 103] on div at bounding box center [581, 104] width 10 height 10
click at [567, 105] on link "Edit Item" at bounding box center [562, 105] width 50 height 12
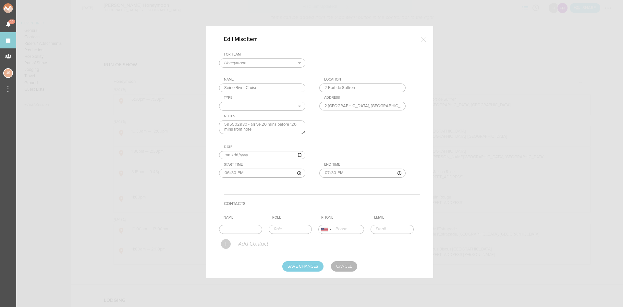
drag, startPoint x: 234, startPoint y: 129, endPoint x: 233, endPoint y: 118, distance: 10.4
click at [233, 126] on textarea "595502930 - arrive 20 mins before *20 mins from hotel" at bounding box center [262, 127] width 86 height 14
type textarea "595502930 - arrive 20 mins before *20 min walk from hotel"
click at [307, 264] on input "Save Changes" at bounding box center [302, 266] width 41 height 10
type input "Saving..."
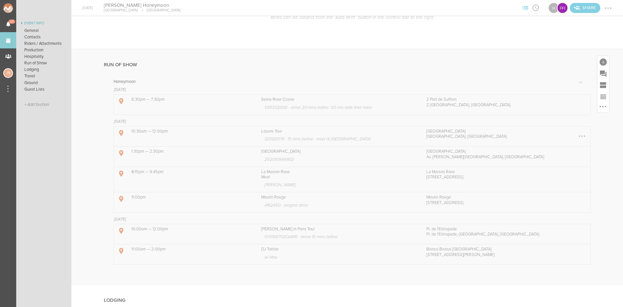
click at [581, 136] on div at bounding box center [581, 135] width 1 height 1
click at [565, 136] on link "Edit Item" at bounding box center [562, 137] width 50 height 12
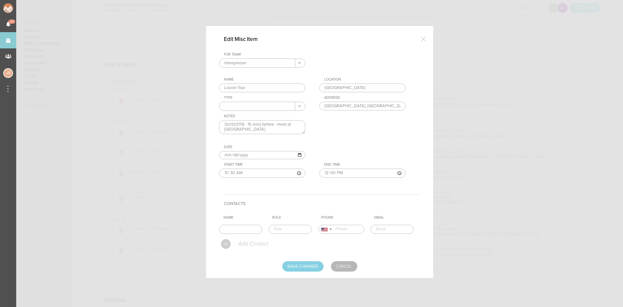
click at [275, 130] on textarea "320120178 - 15 mins before - meet at Arc de Triomphe" at bounding box center [262, 127] width 86 height 14
click at [258, 131] on textarea "320120178 - 15 mins before - meet at Arc de Triomphe" at bounding box center [262, 127] width 86 height 14
click at [259, 129] on textarea "320120178 - 15 mins before - meet at Arc de Triomphe" at bounding box center [262, 127] width 86 height 14
type textarea "320120178 - 15 mins before - meet at Arc de Triomphe du Caroussel - 10 min uber"
click at [283, 263] on input "Save Changes" at bounding box center [302, 266] width 41 height 10
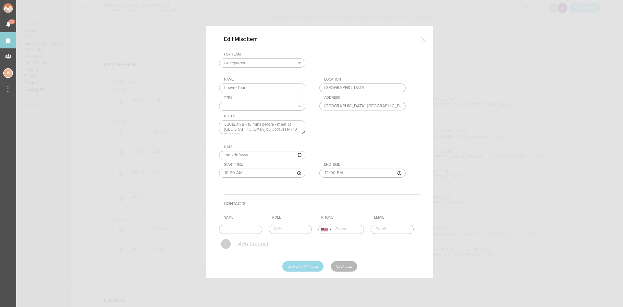
type input "Saving..."
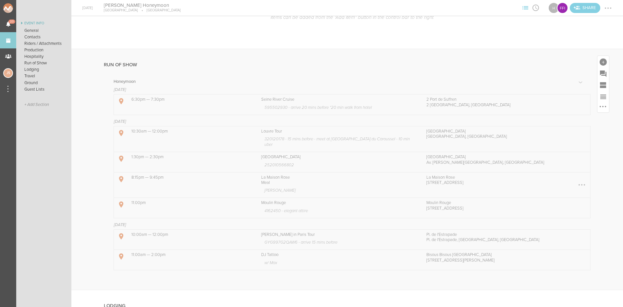
click at [578, 182] on div at bounding box center [581, 184] width 10 height 10
click at [568, 183] on link "Edit Item" at bounding box center [562, 185] width 50 height 12
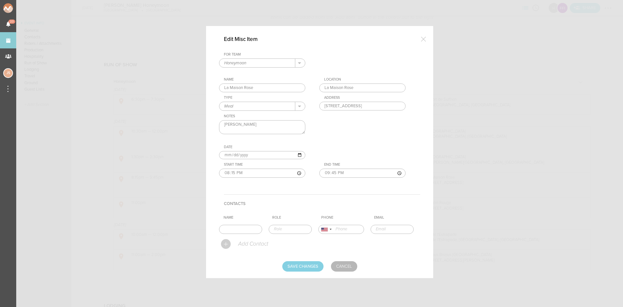
click at [277, 121] on textarea "David Hoffman" at bounding box center [262, 127] width 86 height 14
type textarea "David Hoffman - 30 min uber from hotel"
click at [310, 266] on input "Save Changes" at bounding box center [302, 266] width 41 height 10
type input "Saving..."
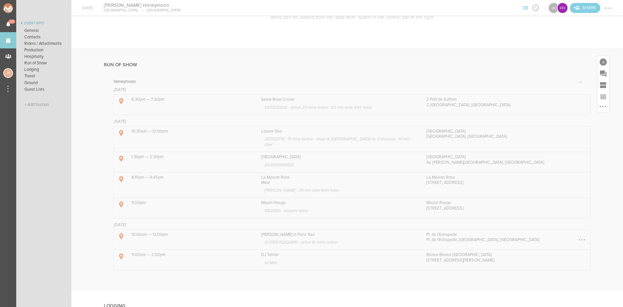
click at [581, 239] on div at bounding box center [581, 239] width 1 height 1
click at [570, 239] on link "Edit Item" at bounding box center [562, 240] width 50 height 12
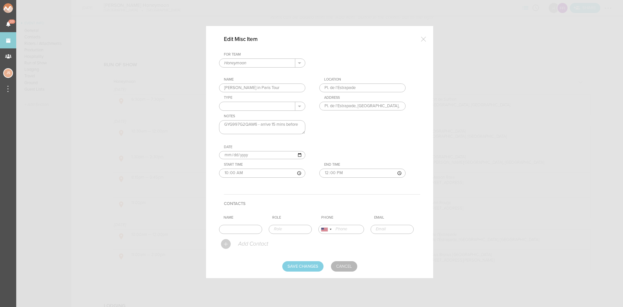
click at [303, 126] on textarea "GYG997G2QAW6 - arrive 15 mins before" at bounding box center [262, 127] width 86 height 14
type textarea "GYG997G2QAW6 - arrive 15 mins before - 15 mins uber from hotel"
click at [302, 265] on input "Save Changes" at bounding box center [302, 266] width 41 height 10
type input "Saving..."
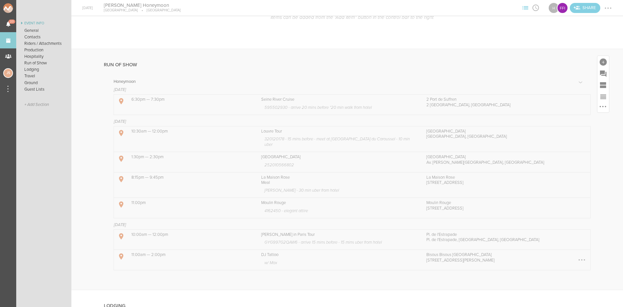
click at [581, 259] on div at bounding box center [581, 259] width 1 height 1
click at [564, 260] on link "Edit Item" at bounding box center [562, 260] width 50 height 12
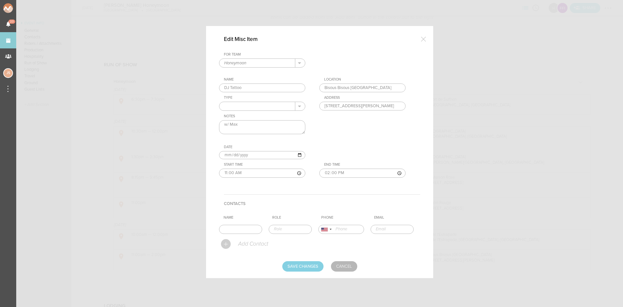
click at [245, 123] on textarea "w/ Max" at bounding box center [262, 127] width 86 height 14
type textarea "w/ Max - 20 min uber from Jess' tour"
click at [314, 263] on input "Save Changes" at bounding box center [302, 266] width 41 height 10
type input "Saving..."
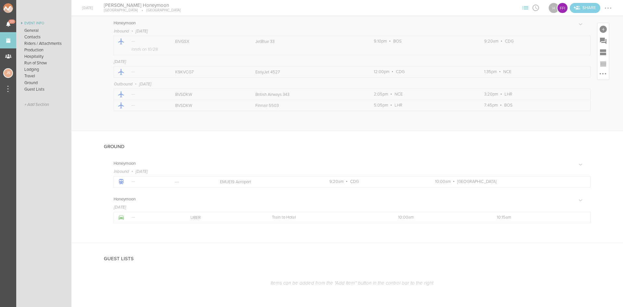
scroll to position [860, 0]
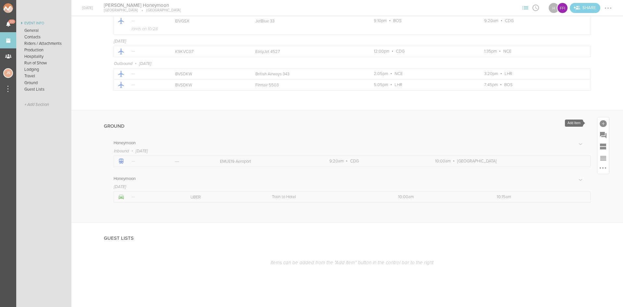
click at [599, 123] on div at bounding box center [602, 123] width 7 height 7
click at [590, 185] on icon at bounding box center [594, 180] width 13 height 13
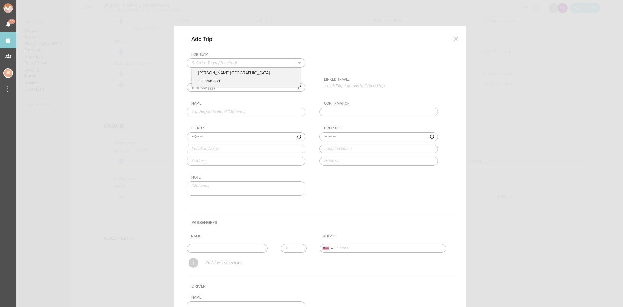
click at [214, 59] on input "text" at bounding box center [241, 63] width 108 height 8
click at [218, 83] on p "Honeymoon" at bounding box center [246, 82] width 108 height 10
type input "Honeymoon"
click at [198, 87] on input "2025-10-27" at bounding box center [246, 87] width 119 height 8
type input "2025-10-31"
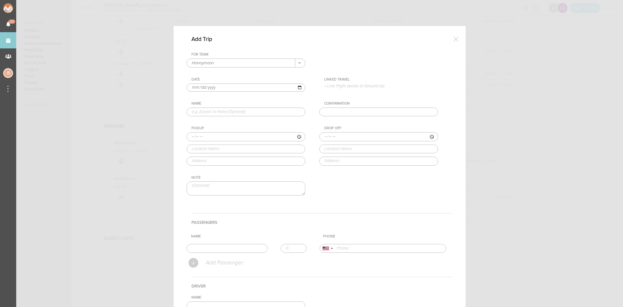
click at [365, 87] on p "+ Link Flight details to Ground trip" at bounding box center [381, 85] width 114 height 5
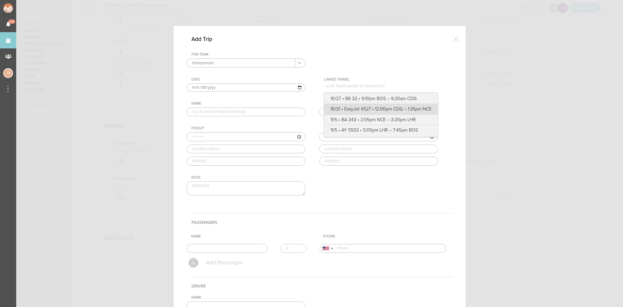
click at [363, 110] on label "10/31 • EasyJet 4527 • 12:00pm CDG – 1:35pm NCE" at bounding box center [381, 109] width 101 height 6
click at [0, 0] on input "10/31 • EasyJet 4527 • 12:00pm CDG – 1:35pm NCE" at bounding box center [0, 0] width 0 height 0
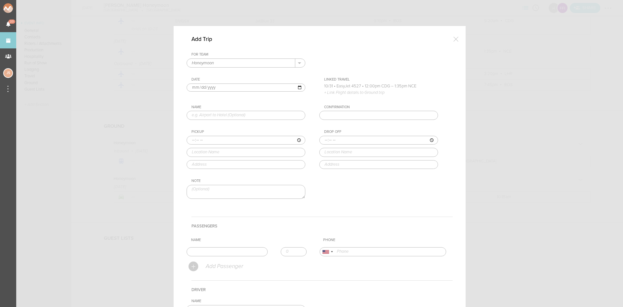
click at [263, 115] on input "text" at bounding box center [246, 115] width 119 height 9
type input "Airport to AirBnB"
type input "13:35"
click at [202, 154] on input "text" at bounding box center [246, 152] width 119 height 9
click at [212, 167] on div "Pickup 13:35 nce air Nice Côte d'Azur Airport (NCE) Rue Costes et Bellonte, Nic…" at bounding box center [253, 148] width 132 height 39
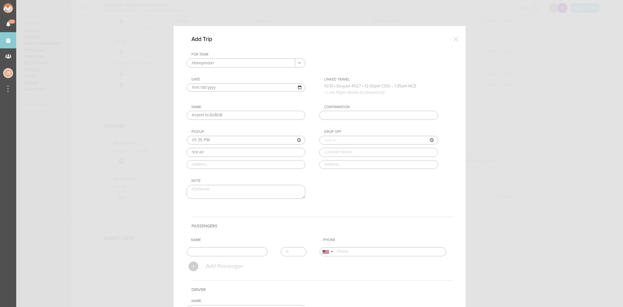
type input "Nice Côte d'Azur Airport (NCE)"
type input "19 Rue Costes et Bellonte, 06200 Nice, France"
click at [322, 138] on input "time" at bounding box center [378, 140] width 119 height 9
type input "13:50"
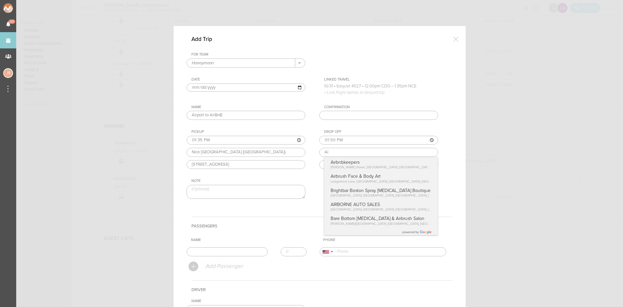
type input "A"
click at [336, 194] on div "For Team Honeymoon + Add New Team Flynn's Fire Island Honeymoon . Flynn's Fire …" at bounding box center [320, 131] width 266 height 158
type input "25 Rue Berlioz"
type input "25 Rue Berlioz, 06000 Nice, France"
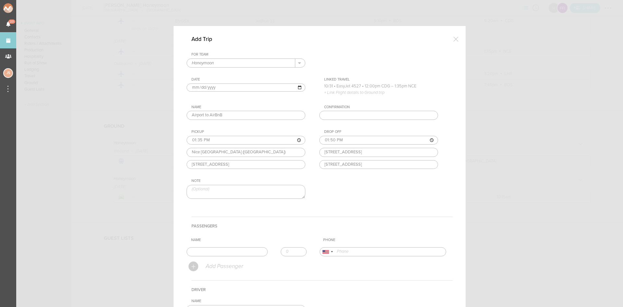
scroll to position [65, 0]
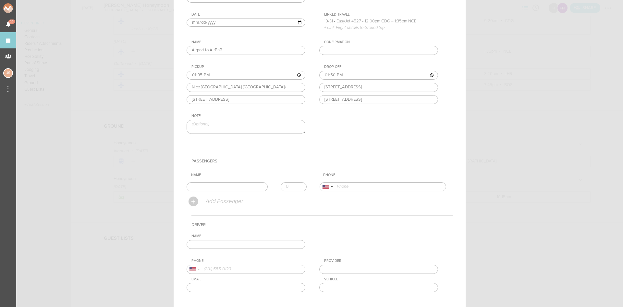
click at [233, 244] on input "text" at bounding box center [246, 244] width 119 height 9
type input "Rental"
click at [278, 223] on h4 "Driver" at bounding box center [321, 224] width 261 height 18
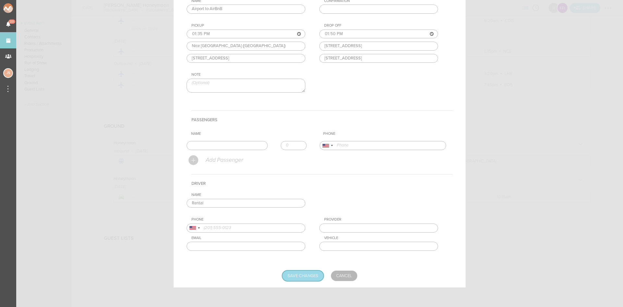
click at [309, 279] on input "Save Changes" at bounding box center [302, 275] width 41 height 10
type input "Saving..."
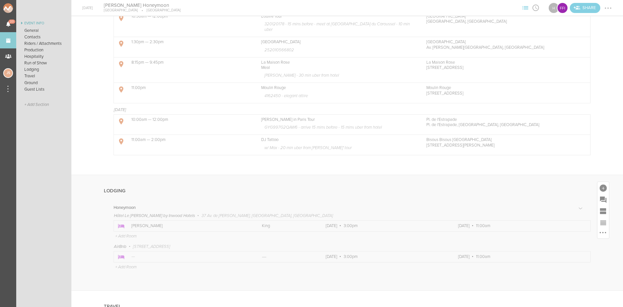
scroll to position [503, 0]
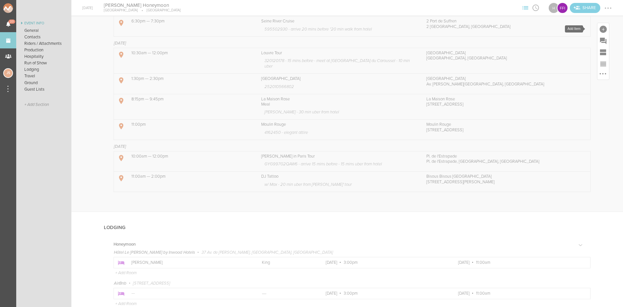
click at [599, 30] on div at bounding box center [602, 29] width 7 height 7
click at [508, 84] on icon at bounding box center [511, 86] width 7 height 10
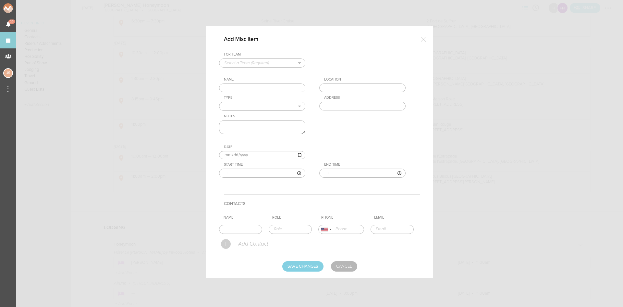
scroll to position [0, 0]
click at [260, 64] on input "text" at bounding box center [257, 63] width 76 height 8
click at [244, 79] on p "Honeymoon" at bounding box center [262, 82] width 76 height 10
type input "Honeymoon"
click at [245, 85] on input "text" at bounding box center [262, 87] width 86 height 9
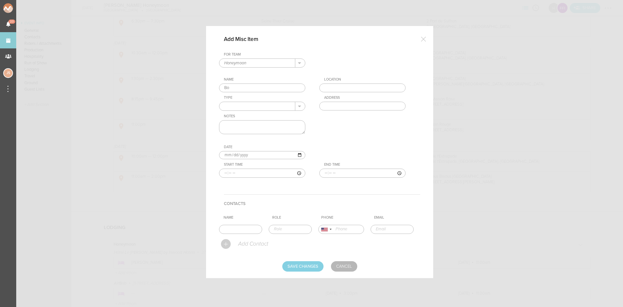
type input "B"
type input "Lunch"
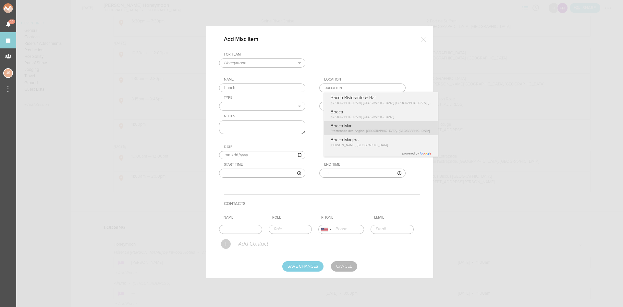
click at [357, 124] on div "For Team Honeymoon + Add New Team Flynn's Fire Island Honeymoon . Flynn's Fire …" at bounding box center [319, 119] width 201 height 135
type input "Bocca Mar"
type input "15 Prom. des Anglais, 06000 Nice, France"
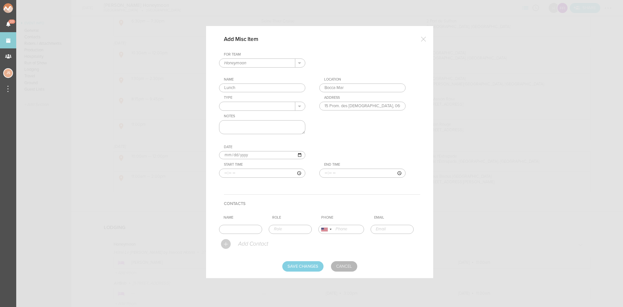
click at [242, 106] on input "text" at bounding box center [257, 106] width 76 height 8
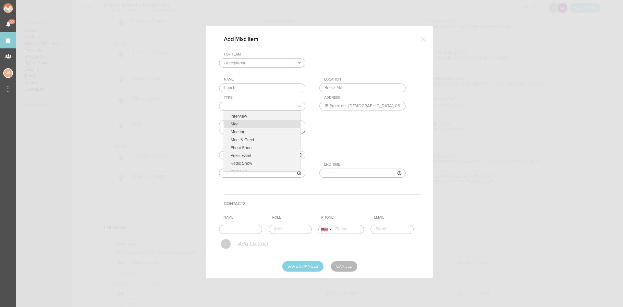
click at [243, 121] on p "Meal" at bounding box center [262, 124] width 76 height 8
type input "Meal"
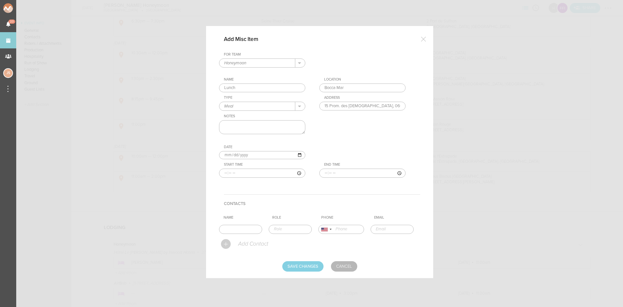
click at [243, 121] on textarea at bounding box center [262, 127] width 86 height 14
click at [286, 124] on textarea at bounding box center [262, 127] width 86 height 14
paste textarea "GM6W93CHAGX"
type textarea "GM6W93CHAGX"
click at [232, 156] on input "2025-10-27" at bounding box center [262, 155] width 86 height 8
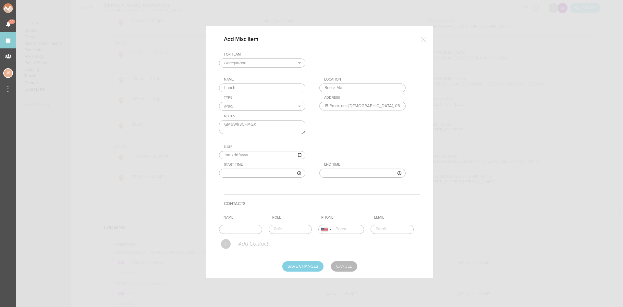
click at [227, 156] on input "2024-10-11" at bounding box center [262, 155] width 86 height 8
type input "2024-11-11"
type input "2025-11-01"
type input "12:30"
type input "14:00"
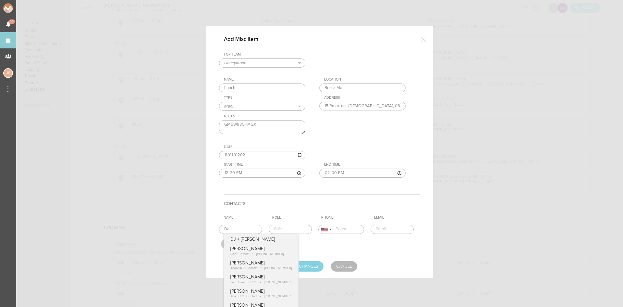
type input "D"
type input "Jessica Smith"
click at [297, 263] on input "Save Changes" at bounding box center [302, 266] width 41 height 10
type input "Saving..."
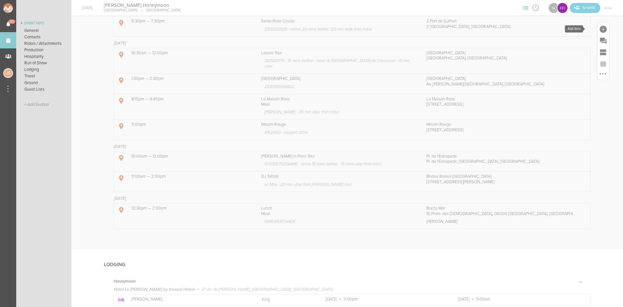
click at [599, 30] on div at bounding box center [602, 29] width 7 height 7
click at [507, 92] on span "Misc Schedule Item" at bounding box center [511, 97] width 21 height 10
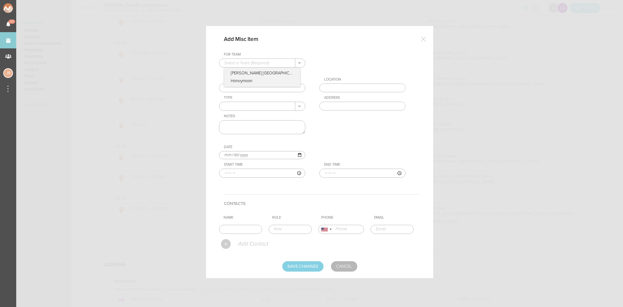
click at [248, 66] on input "text" at bounding box center [257, 63] width 76 height 8
click at [247, 83] on p "Honeymoon" at bounding box center [262, 82] width 76 height 10
type input "Honeymoon"
click at [248, 87] on input "text" at bounding box center [262, 87] width 86 height 9
drag, startPoint x: 248, startPoint y: 87, endPoint x: 217, endPoint y: 84, distance: 31.2
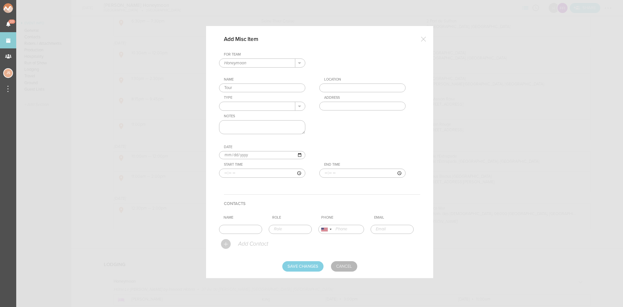
click at [217, 84] on div "Add Misc Item For Team Honeymoon + Add New Team Flynn's Fire Island Honeymoon .…" at bounding box center [319, 152] width 227 height 252
type input "Eze, Cannes, St Paul"
type input "P"
click at [275, 126] on textarea at bounding box center [262, 127] width 86 height 14
type textarea "picking up at AirBnB?"
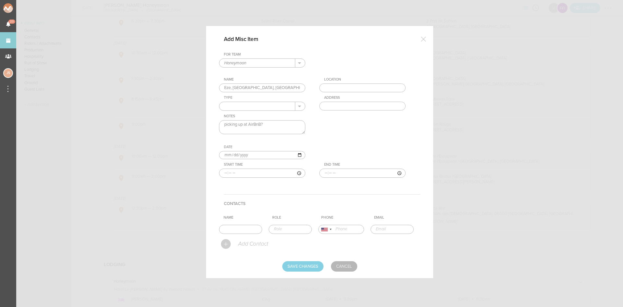
click at [224, 154] on input "2025-10-27" at bounding box center [262, 155] width 86 height 8
type input "2025-11-27"
type input "2025-11-03"
click at [223, 172] on input "time" at bounding box center [262, 172] width 86 height 9
type input "09:00"
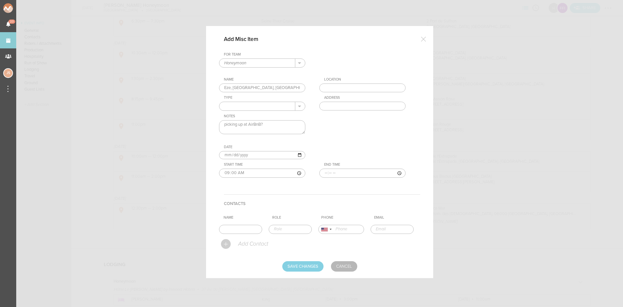
type input "13:30"
click at [288, 125] on textarea "picking up at AirBnB?" at bounding box center [262, 127] width 86 height 14
paste textarea "GYGX7NXM95B5"
type textarea "picking up at AirBnB? GYGX7NXM95B5"
click at [316, 261] on input "Save Changes" at bounding box center [302, 266] width 41 height 10
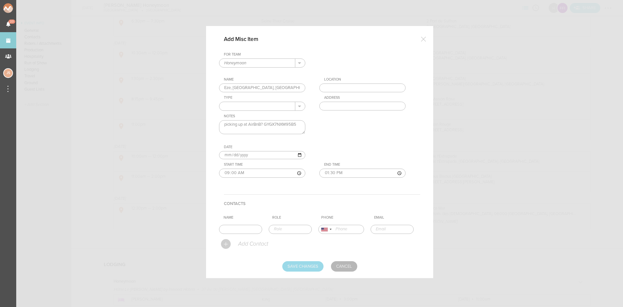
type input "Saving..."
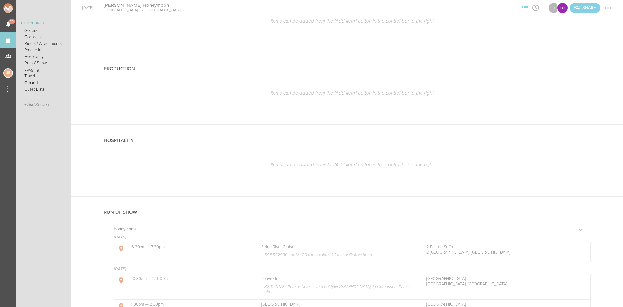
scroll to position [276, 0]
click at [599, 140] on div at bounding box center [602, 139] width 7 height 7
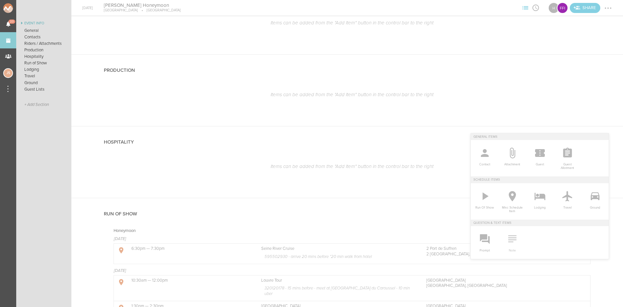
click at [508, 236] on icon at bounding box center [512, 238] width 8 height 7
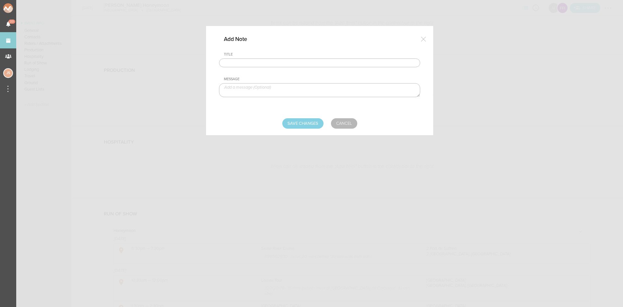
click at [280, 60] on input "text" at bounding box center [319, 62] width 201 height 9
type input "Paris Food"
click at [305, 83] on textarea at bounding box center [319, 90] width 201 height 14
paste textarea "Cafe de Flore Laduree - macarons Carette - hot cocoa Various Luxury Brand Cafes…"
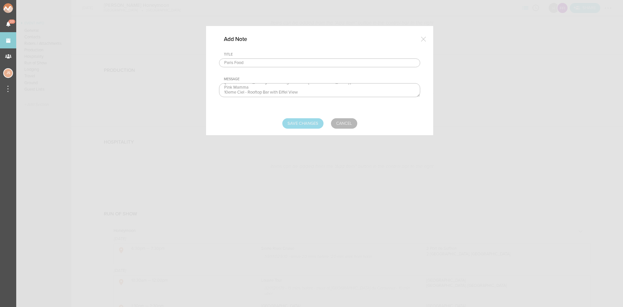
type textarea "Cafe de Flore Laduree - macarons Carette - hot cocoa Various Luxury Brand Cafes…"
click at [318, 126] on input "Save Changes" at bounding box center [302, 123] width 41 height 10
type input "Saving..."
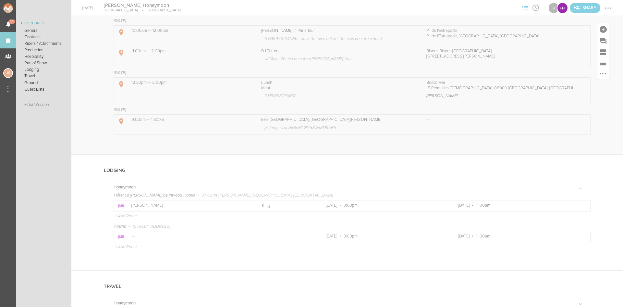
scroll to position [714, 0]
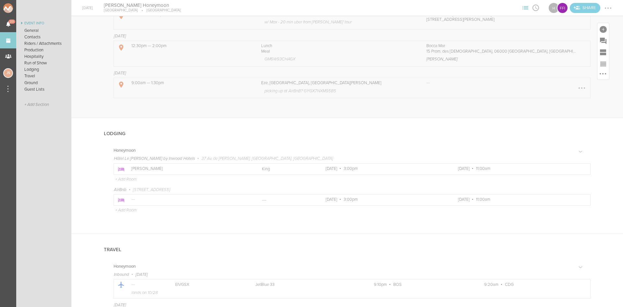
click at [576, 85] on div at bounding box center [581, 88] width 10 height 10
click at [567, 85] on link "Edit Item" at bounding box center [562, 89] width 50 height 12
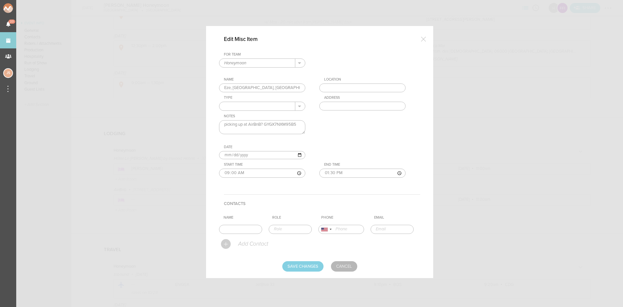
drag, startPoint x: 231, startPoint y: 88, endPoint x: 218, endPoint y: 89, distance: 13.3
click at [218, 88] on div "Edit Misc Item For Team Honeymoon + Add New Team Flynn's Fire Island Honeymoon …" at bounding box center [319, 152] width 227 height 252
type input "Antibes, Cannes, St Paul"
click at [298, 265] on input "Save Changes" at bounding box center [302, 266] width 41 height 10
type input "Saving..."
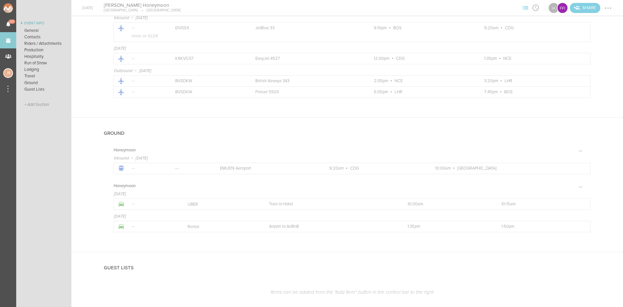
scroll to position [999, 0]
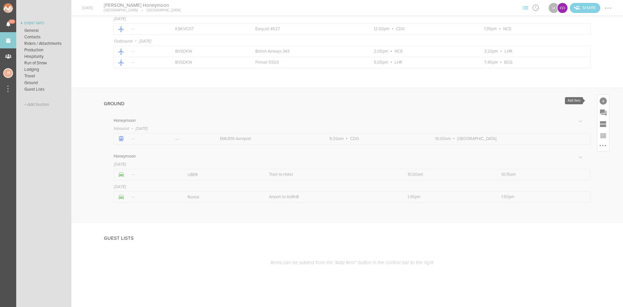
click at [599, 101] on div at bounding box center [602, 100] width 7 height 7
click at [595, 157] on icon at bounding box center [594, 157] width 13 height 13
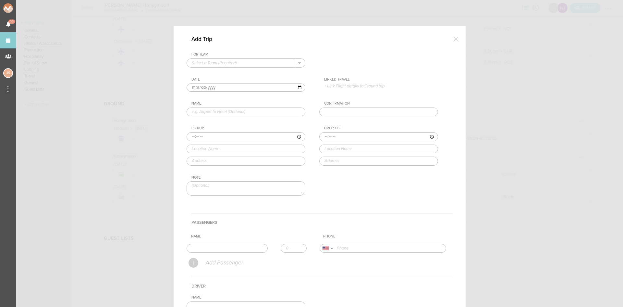
click at [206, 65] on input "text" at bounding box center [241, 63] width 108 height 8
click at [212, 81] on p "Honeymoon" at bounding box center [246, 82] width 108 height 10
type input "Honeymoon"
click at [192, 87] on input "2025-10-27" at bounding box center [246, 87] width 119 height 8
type input "2025-11-27"
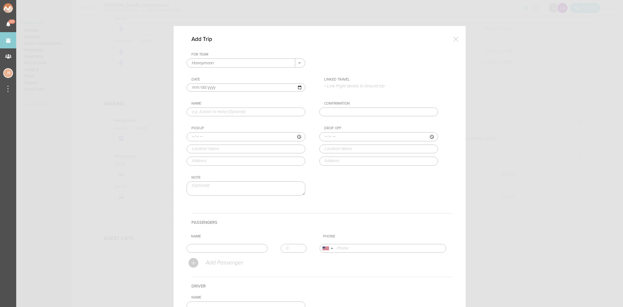
type input "2025-11-05"
click at [359, 89] on div "For Team Honeymoon + Add New Team Flynn's Fire Island Honeymoon . Flynn's Fire …" at bounding box center [320, 129] width 266 height 154
click at [358, 87] on p "+ Link Flight details to Ground trip" at bounding box center [381, 85] width 114 height 5
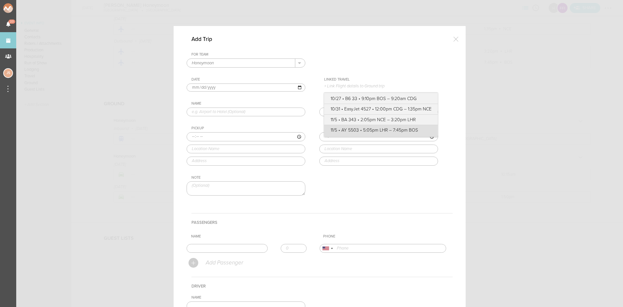
click at [355, 132] on label "11/5 • AY 5503 • 5:05pm LHR – 7:45pm BOS" at bounding box center [381, 130] width 101 height 6
click at [0, 0] on input "11/5 • AY 5503 • 5:05pm LHR – 7:45pm BOS" at bounding box center [0, 0] width 0 height 0
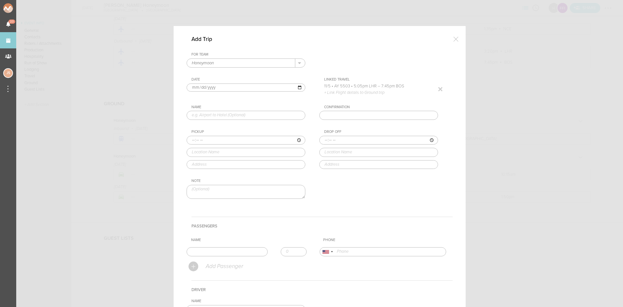
click at [435, 84] on div at bounding box center [435, 84] width 0 height 0
click at [361, 85] on p "+ Link Flight details to Ground trip" at bounding box center [381, 85] width 114 height 5
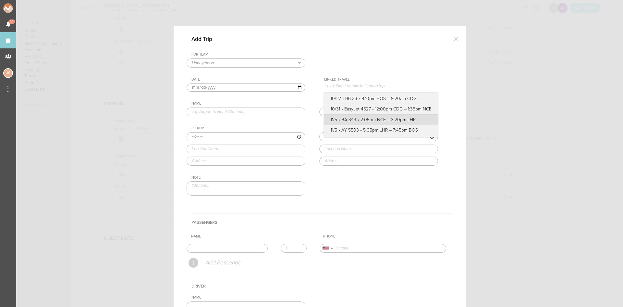
click at [362, 119] on label "11/5 • BA 343 • 2:05pm NCE – 3:20pm LHR" at bounding box center [381, 119] width 101 height 6
click at [0, 0] on input "11/5 • BA 343 • 2:05pm NCE – 3:20pm LHR" at bounding box center [0, 0] width 0 height 0
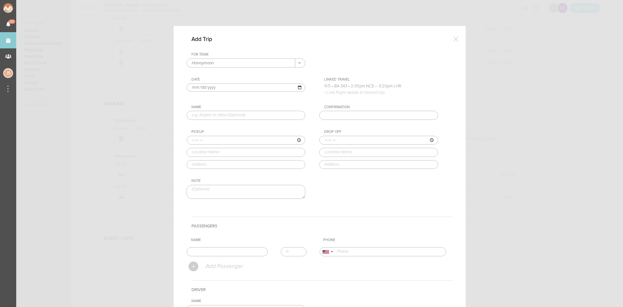
click at [220, 114] on input "text" at bounding box center [246, 115] width 119 height 9
type input "AirBnB to Airport"
click at [189, 139] on input "time" at bounding box center [246, 140] width 119 height 9
type input "11:30"
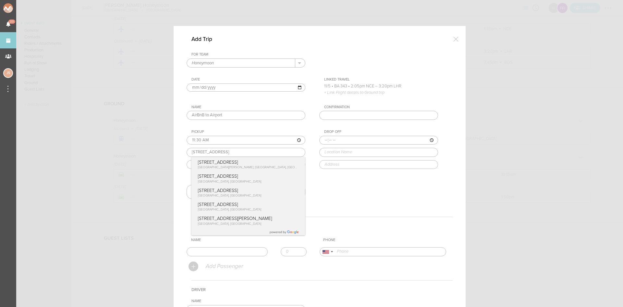
type input "25 rue de bel"
drag, startPoint x: 222, startPoint y: 152, endPoint x: 195, endPoint y: 153, distance: 26.6
click at [178, 149] on div "Add Trip For Team Honeymoon + Add New Team Flynn's Fire Island Honeymoon . Flyn…" at bounding box center [320, 209] width 292 height 367
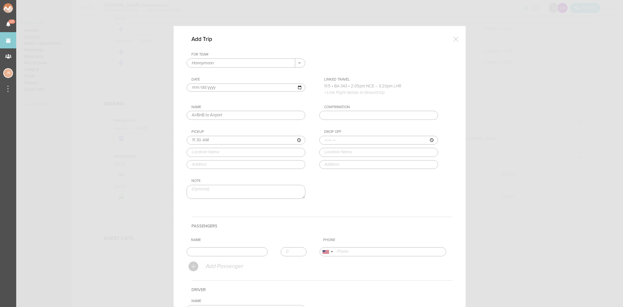
click at [261, 159] on div "Pickup 11:30 25 Rue de Belgrade Est Laval, QC, Canada 25 Rue de Bellefeuille Sa…" at bounding box center [253, 148] width 132 height 39
click at [263, 162] on input "text" at bounding box center [246, 164] width 119 height 9
type input "AirBnB"
click at [321, 139] on input "time" at bounding box center [378, 140] width 119 height 9
type input "11:45"
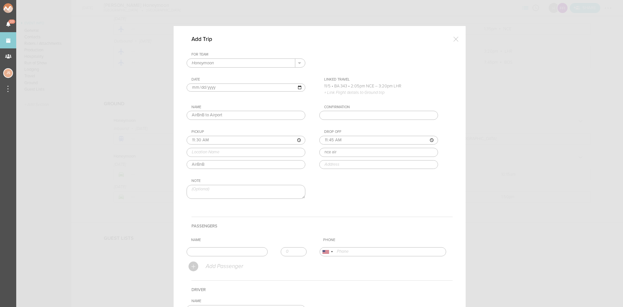
click at [352, 163] on div "Drop Off 11:45 nce air Nice Côte d'Azur Airport (NCE) Rue Costes et Bellonte, N…" at bounding box center [385, 148] width 132 height 39
type input "Nice Côte d'Azur Airport (NCE)"
type input "19 Rue Costes et Bellonte, 06200 Nice, France"
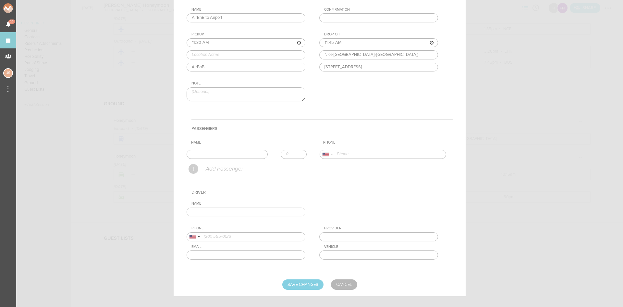
click at [238, 208] on input "text" at bounding box center [246, 211] width 119 height 9
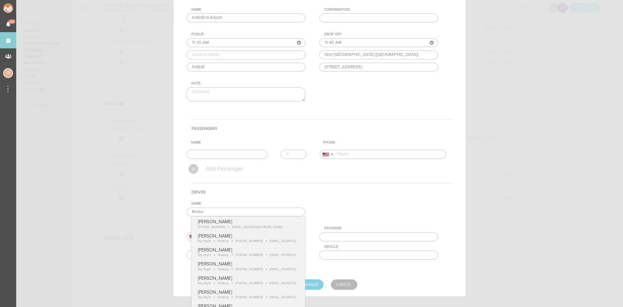
type input "Rental"
click at [277, 188] on h4 "Driver" at bounding box center [321, 192] width 261 height 18
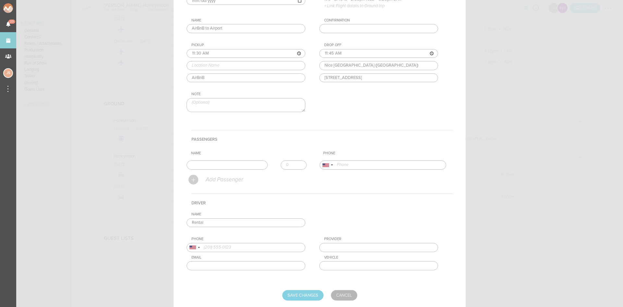
scroll to position [106, 0]
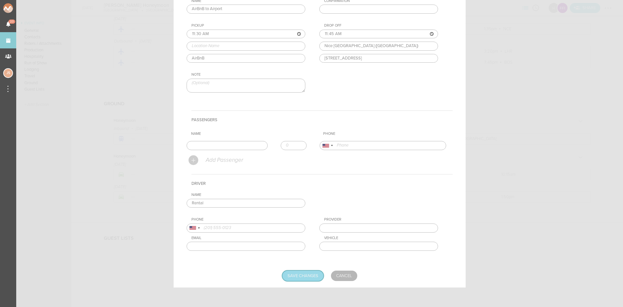
click at [309, 276] on input "Save Changes" at bounding box center [302, 275] width 41 height 10
type input "Saving..."
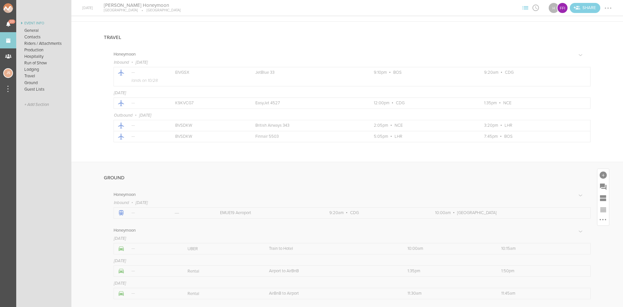
scroll to position [999, 0]
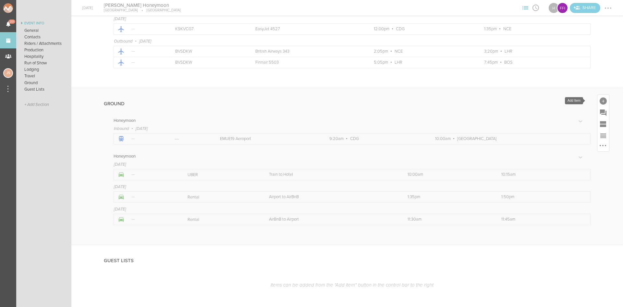
click at [599, 101] on div at bounding box center [602, 100] width 7 height 7
click at [592, 158] on icon at bounding box center [594, 157] width 13 height 13
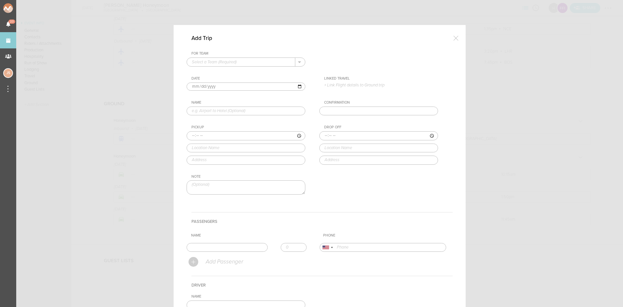
scroll to position [0, 0]
click at [239, 62] on input "text" at bounding box center [241, 63] width 108 height 8
click at [239, 70] on p "Flynn's Fire Island" at bounding box center [246, 72] width 108 height 9
click at [297, 62] on button "." at bounding box center [300, 63] width 10 height 8
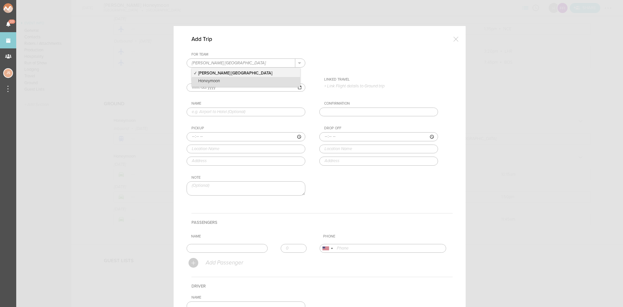
click at [241, 79] on p "Honeymoon" at bounding box center [246, 82] width 108 height 10
type input "Honeymoon"
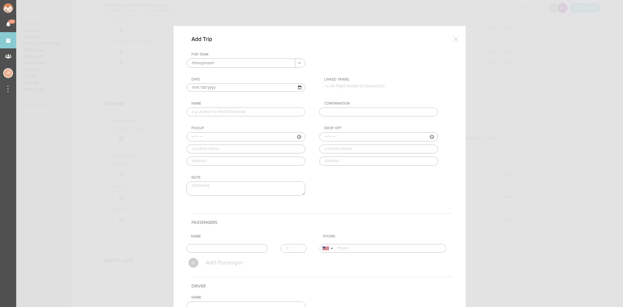
click at [195, 90] on input "2025-10-27" at bounding box center [246, 87] width 119 height 8
click at [197, 88] on input "2025-10-27" at bounding box center [246, 87] width 119 height 8
type input "2025-10-31"
click at [331, 82] on div "Linked Travel 10/27 • B6 33 • 9:10pm BOS – 9:20am CDG 10/31 • EasyJet 4527 • 12…" at bounding box center [385, 82] width 132 height 11
click at [333, 84] on p "+ Link Flight details to Ground trip" at bounding box center [381, 85] width 114 height 5
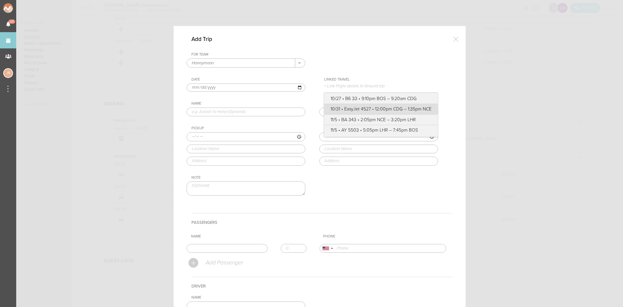
click at [348, 111] on label "10/31 • EasyJet 4527 • 12:00pm CDG – 1:35pm NCE" at bounding box center [381, 109] width 101 height 6
click at [0, 0] on input "10/31 • EasyJet 4527 • 12:00pm CDG – 1:35pm NCE" at bounding box center [0, 0] width 0 height 0
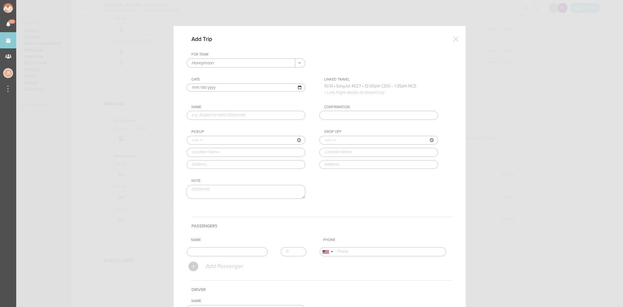
click at [256, 117] on input "text" at bounding box center [246, 115] width 119 height 9
type input "Hotel to Airport"
click at [190, 139] on input "time" at bounding box center [246, 140] width 119 height 9
type input "09:00"
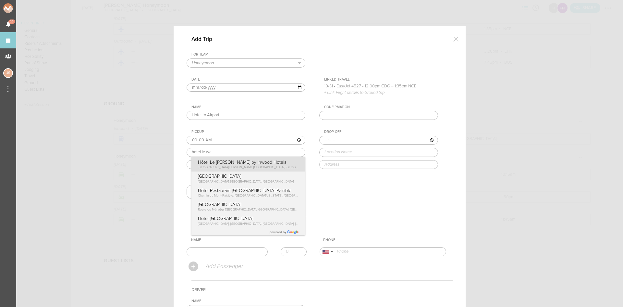
click at [227, 167] on div "Pickup 09:00 hotel le wal Hôtel Le Walt by Inwood Hotels Avenue de la Motte-Pic…" at bounding box center [253, 148] width 132 height 39
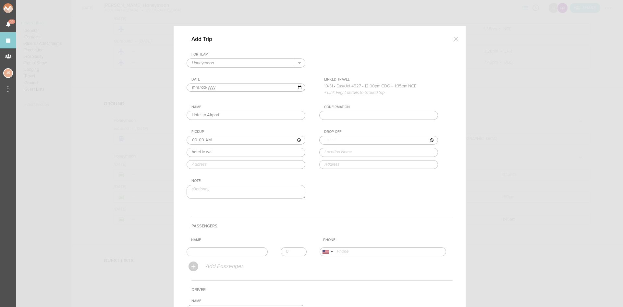
type input "Hôtel Le Walt by Inwood Hotels"
type input "37 Av. de la Motte-Picquet, 75007 Paris, France"
click at [325, 139] on input "time" at bounding box center [378, 140] width 119 height 9
type input "10:00"
click at [359, 189] on div "For Team Honeymoon + Add New Team Flynn's Fire Island Honeymoon . Flynn's Fire …" at bounding box center [320, 131] width 266 height 158
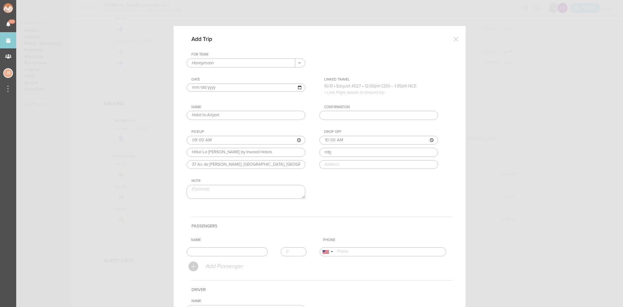
type input "Paris Charles de Gaulle Airport (CDG)"
type input "95700 Roissy-en-France, France"
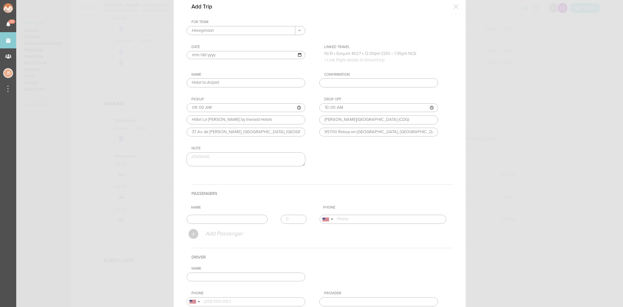
scroll to position [97, 0]
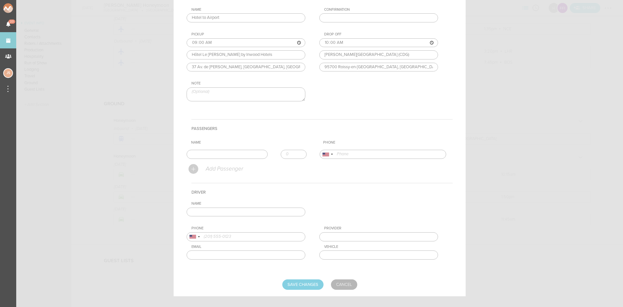
click at [220, 212] on input "text" at bounding box center [246, 211] width 119 height 9
click at [308, 281] on input "Save Changes" at bounding box center [302, 284] width 41 height 10
type input "Saving..."
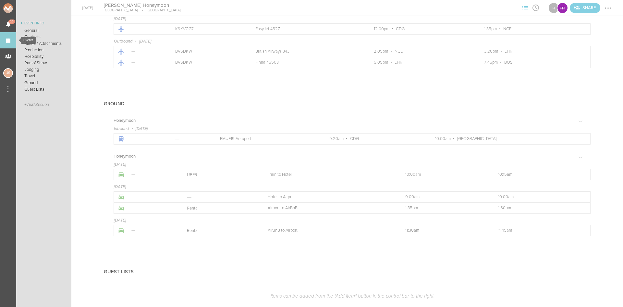
click at [9, 39] on link "Events" at bounding box center [8, 40] width 16 height 16
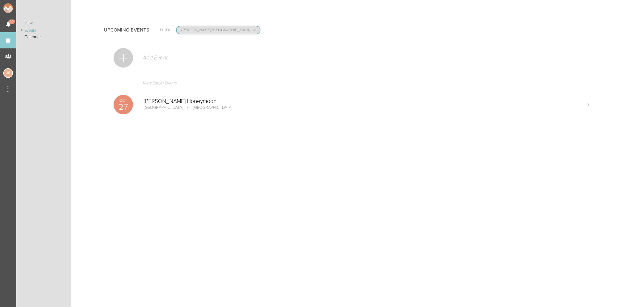
click at [222, 32] on select "All Teams Scorpion Bar FW Jakeshore Breakbomb bsmnt Sonia Z3LLA FWD Flynn's Fir…" at bounding box center [217, 29] width 83 height 7
select select "0"
click at [176, 26] on select "All Teams Scorpion Bar FW Jakeshore Breakbomb bsmnt Sonia Z3LLA FWD Flynn's Fir…" at bounding box center [217, 29] width 83 height 7
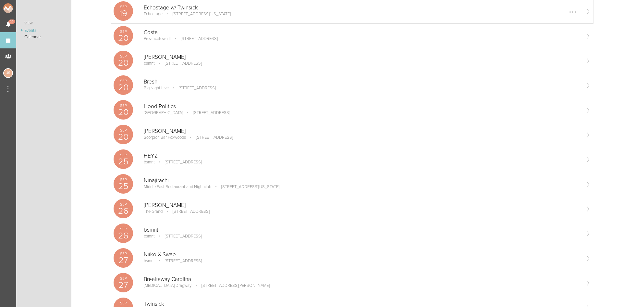
scroll to position [259, 0]
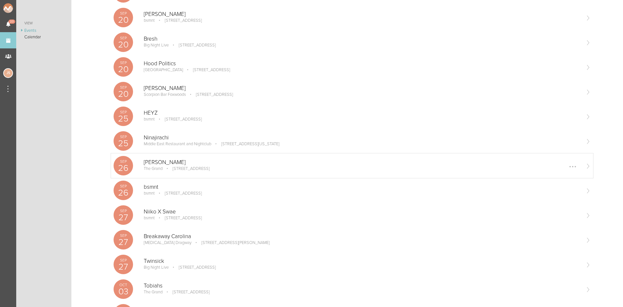
click at [210, 170] on p "[STREET_ADDRESS]" at bounding box center [186, 168] width 46 height 5
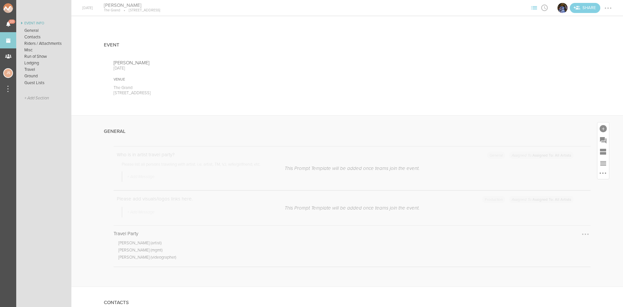
click at [581, 234] on div at bounding box center [585, 234] width 10 height 10
click at [571, 232] on link "Edit Note" at bounding box center [565, 235] width 50 height 12
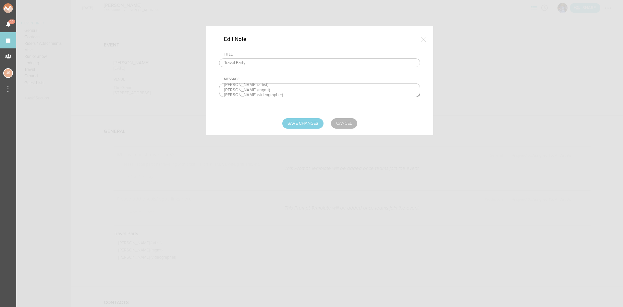
scroll to position [5, 0]
click at [305, 94] on textarea "[PERSON_NAME] (artist) [PERSON_NAME] (mgmt) [PERSON_NAME] (videographer)" at bounding box center [319, 90] width 201 height 14
type textarea "Jonathan Jigitz (artist) Faizan Malik (mgmt) Adrian Hui (videographer) Hannes T…"
click at [309, 118] on input "Save Changes" at bounding box center [302, 123] width 41 height 10
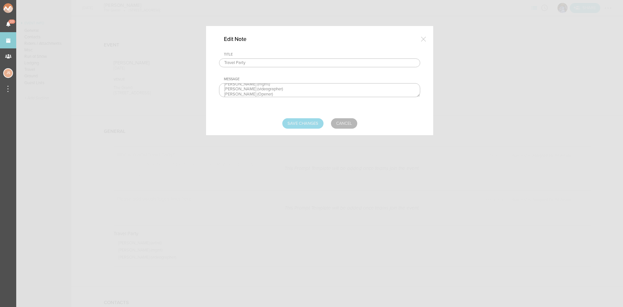
type input "Saving..."
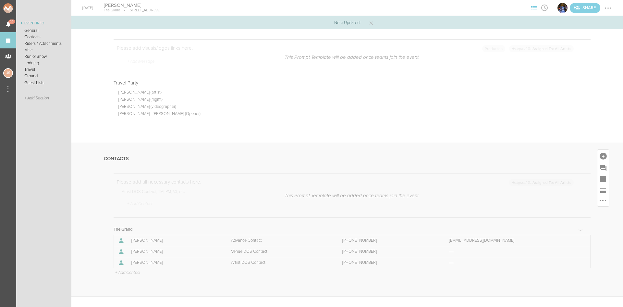
scroll to position [162, 0]
click at [129, 262] on p "+ Add Contact" at bounding box center [127, 260] width 26 height 5
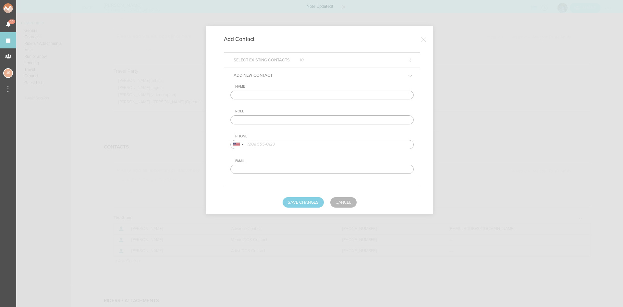
click at [251, 91] on input "text" at bounding box center [321, 94] width 183 height 9
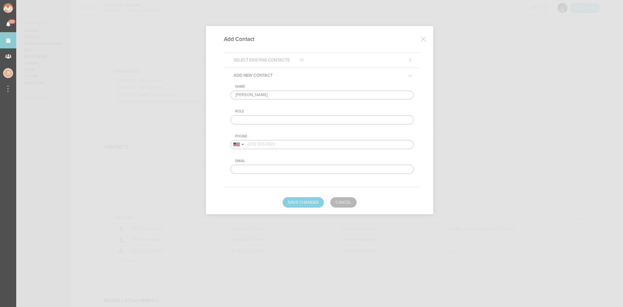
click at [251, 91] on input "Hannes" at bounding box center [321, 94] width 183 height 9
type input "Hannes Torssel"
type input "Artist DOS Contact - Killen"
click at [240, 149] on div "Name Hannes Torssel Role Artist DOS Contact - Killen Phone United States + 1 Un…" at bounding box center [321, 128] width 183 height 89
click at [240, 148] on div at bounding box center [238, 144] width 15 height 8
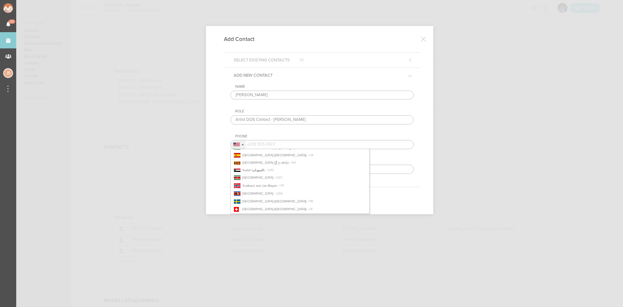
scroll to position [1557, 0]
click at [289, 197] on li "Sweden (Sverige) + 46" at bounding box center [300, 199] width 138 height 7
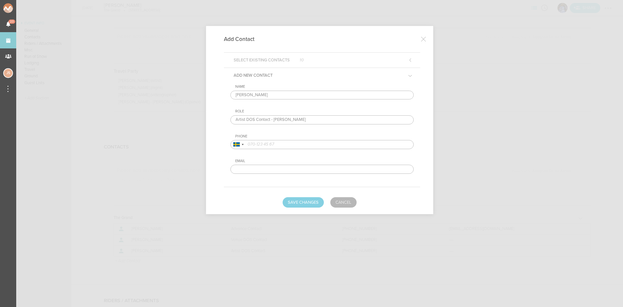
click at [314, 143] on input "tel" at bounding box center [321, 144] width 183 height 9
paste input "738820222"
type input "738820222"
click at [310, 196] on form "Select Existing Contacts 10 Add New Contact Name Hannes Torssel Role Artist DOS…" at bounding box center [319, 129] width 201 height 155
click at [312, 201] on button "Save Changes" at bounding box center [303, 202] width 41 height 10
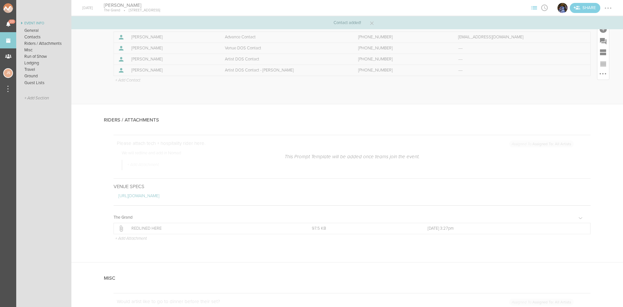
scroll to position [357, 0]
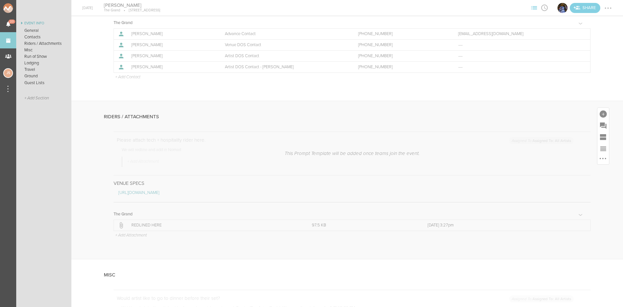
click at [127, 234] on p "+ Add Attachment" at bounding box center [130, 235] width 32 height 5
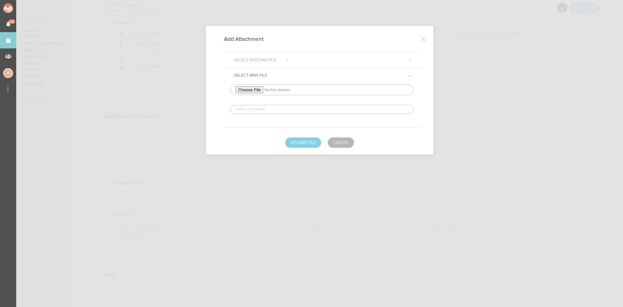
click at [258, 90] on input "file" at bounding box center [321, 89] width 183 height 11
type input "C:\fakepath\RIDER 2025 Killen. Jigitz tour - redlined.pdf"
click at [274, 107] on input "text" at bounding box center [321, 109] width 183 height 9
type input "REDLINED HERE - Killen"
click at [298, 140] on button "Upload File" at bounding box center [303, 142] width 36 height 10
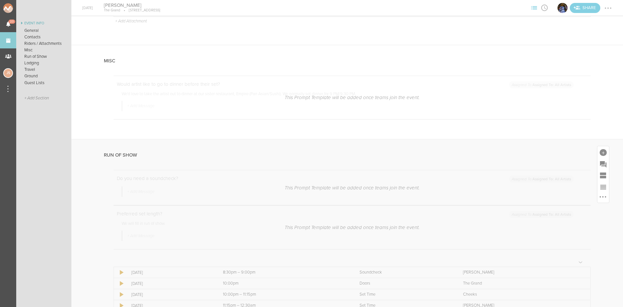
scroll to position [681, 0]
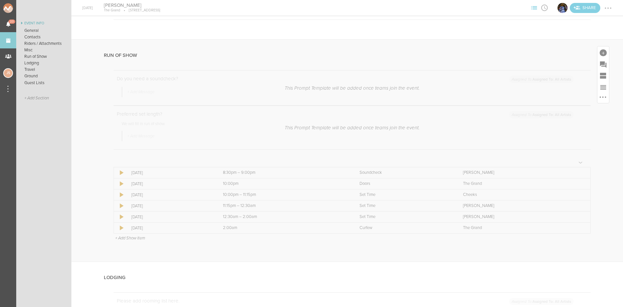
click at [139, 239] on p "+ Add Show Item" at bounding box center [130, 237] width 30 height 5
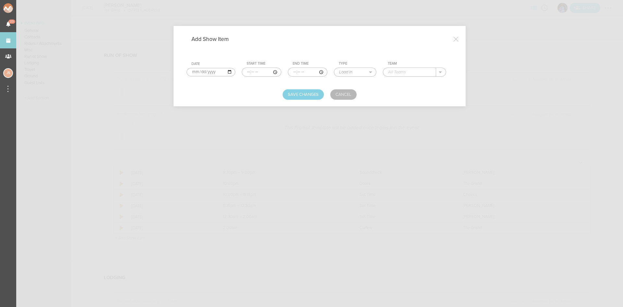
click at [244, 74] on input "time" at bounding box center [262, 71] width 40 height 9
type input "20:00"
type input "20:30"
select select "Soundcheck"
type input "Killen"
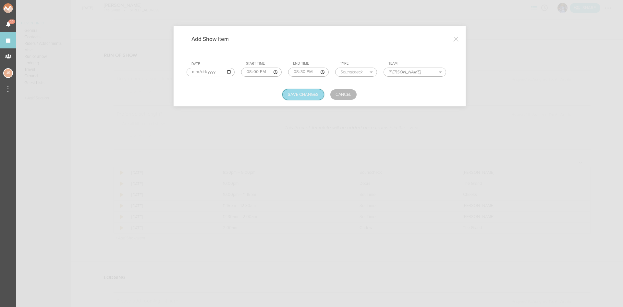
click at [293, 92] on button "Save Changes" at bounding box center [303, 94] width 41 height 10
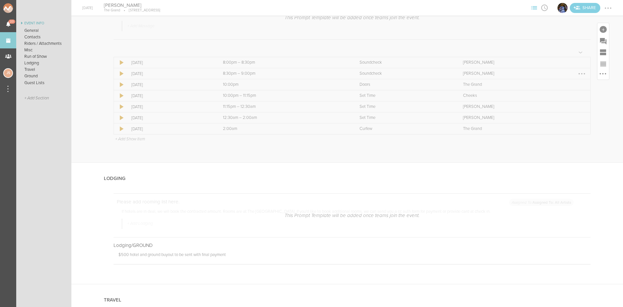
scroll to position [811, 0]
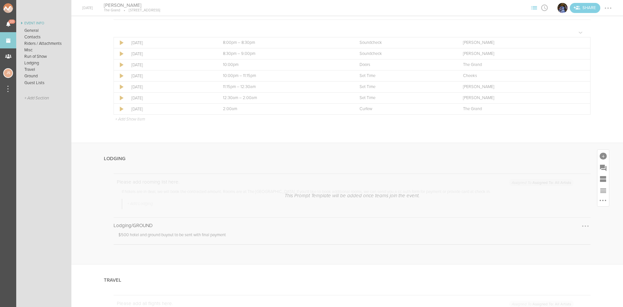
click at [581, 228] on div at bounding box center [585, 226] width 10 height 10
click at [569, 228] on link "Edit Note" at bounding box center [565, 227] width 50 height 12
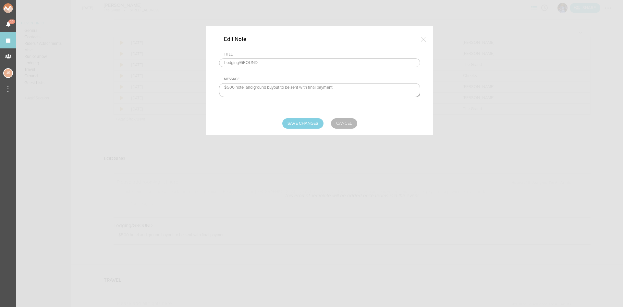
click at [285, 62] on input "Lodging/GROUND" at bounding box center [319, 62] width 201 height 9
type input "Lodging/GROUND - Jigitz"
click at [299, 130] on div "Edit Note Title Lodging/GROUND - Jigitz Message $500 hotel and ground buyout to…" at bounding box center [319, 80] width 227 height 109
click at [299, 125] on input "Save Changes" at bounding box center [302, 123] width 41 height 10
type input "Saving..."
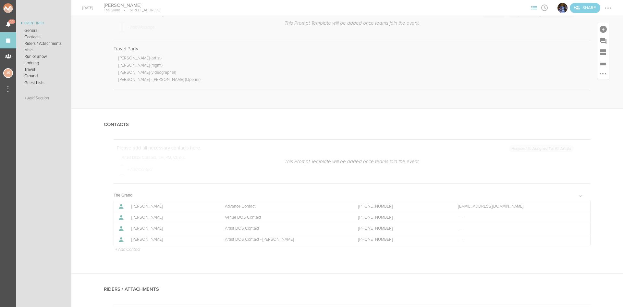
scroll to position [213, 0]
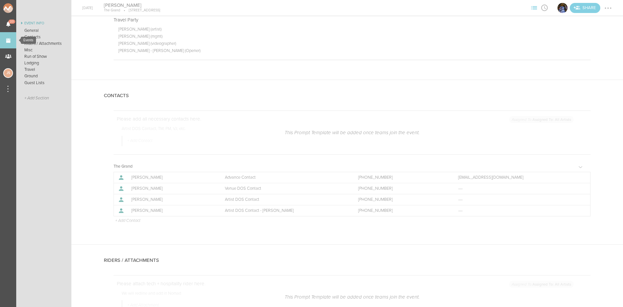
click at [6, 40] on link "Events" at bounding box center [8, 40] width 16 height 16
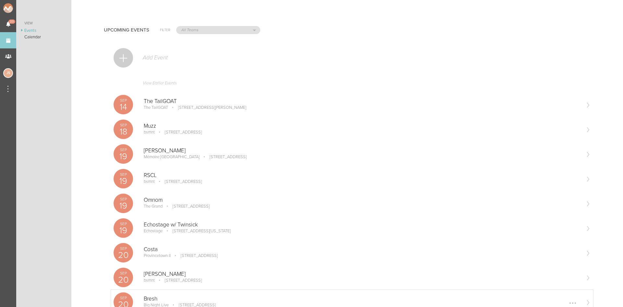
click at [154, 298] on p "Bresh" at bounding box center [362, 298] width 436 height 6
